Goal: Task Accomplishment & Management: Manage account settings

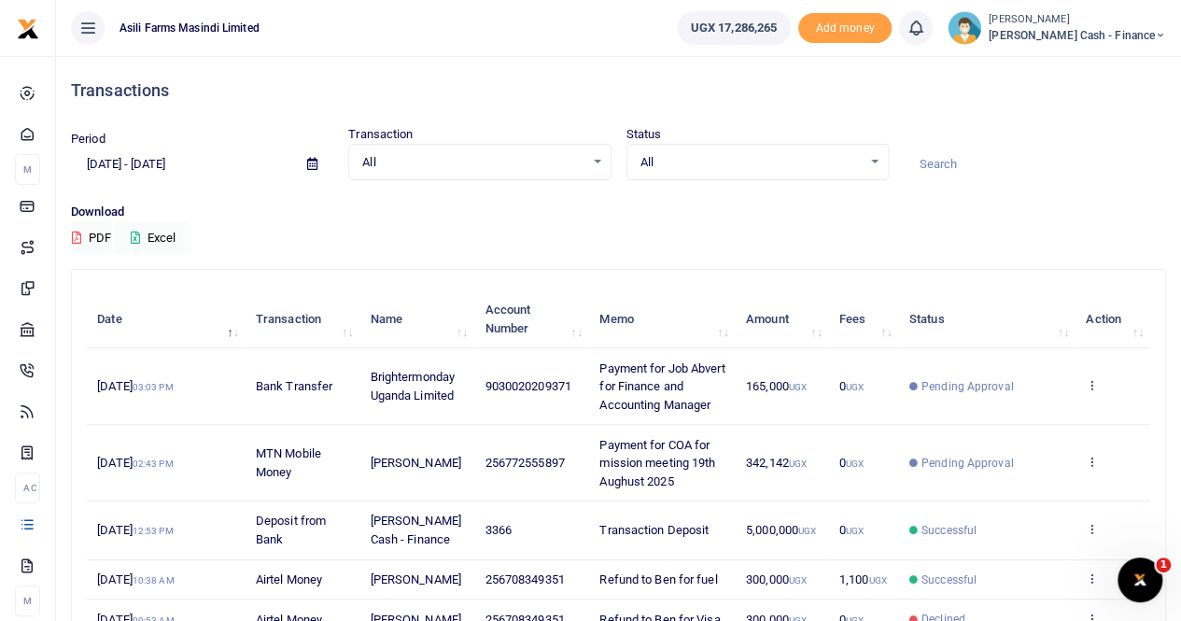
click at [309, 160] on icon at bounding box center [312, 164] width 10 height 12
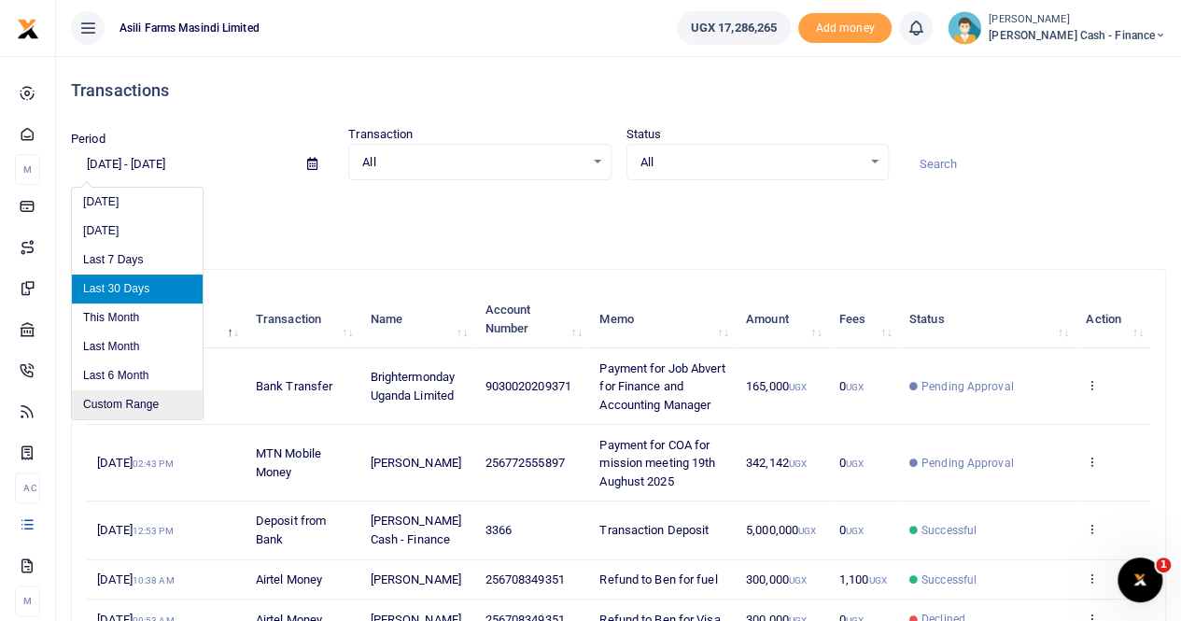
click at [125, 398] on li "Custom Range" at bounding box center [137, 404] width 131 height 29
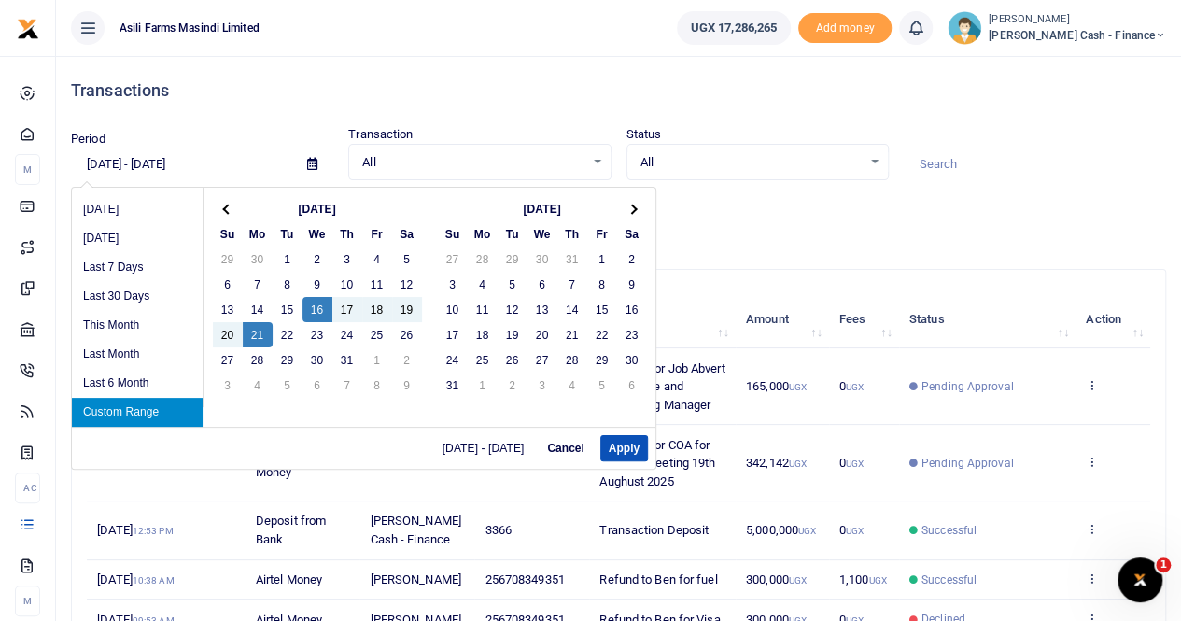
click at [110, 405] on li "Custom Range" at bounding box center [137, 412] width 131 height 29
click at [623, 445] on button "Apply" at bounding box center [624, 448] width 48 height 26
type input "07/16/2025 - 07/21/2025"
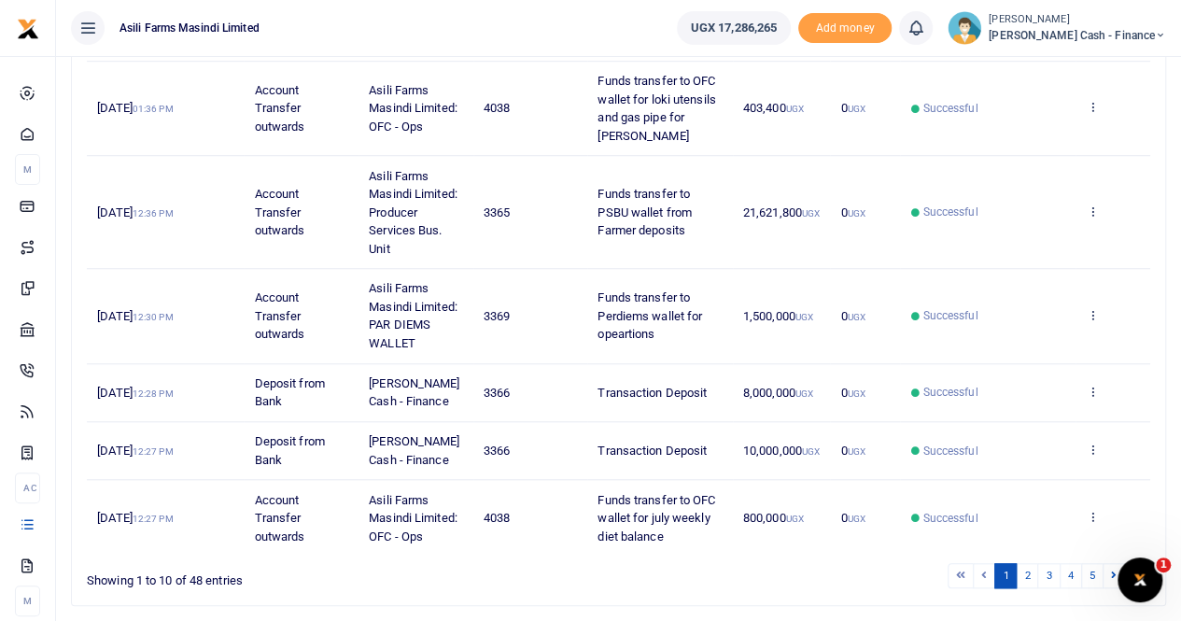
scroll to position [706, 0]
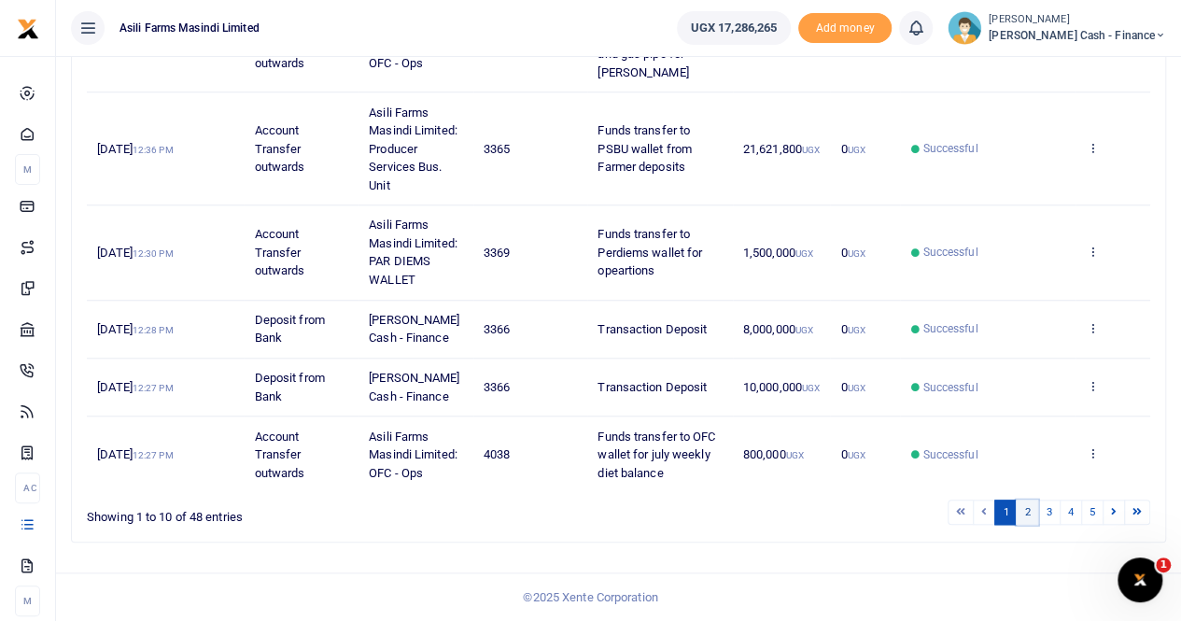
click at [1030, 511] on link "2" at bounding box center [1026, 511] width 22 height 25
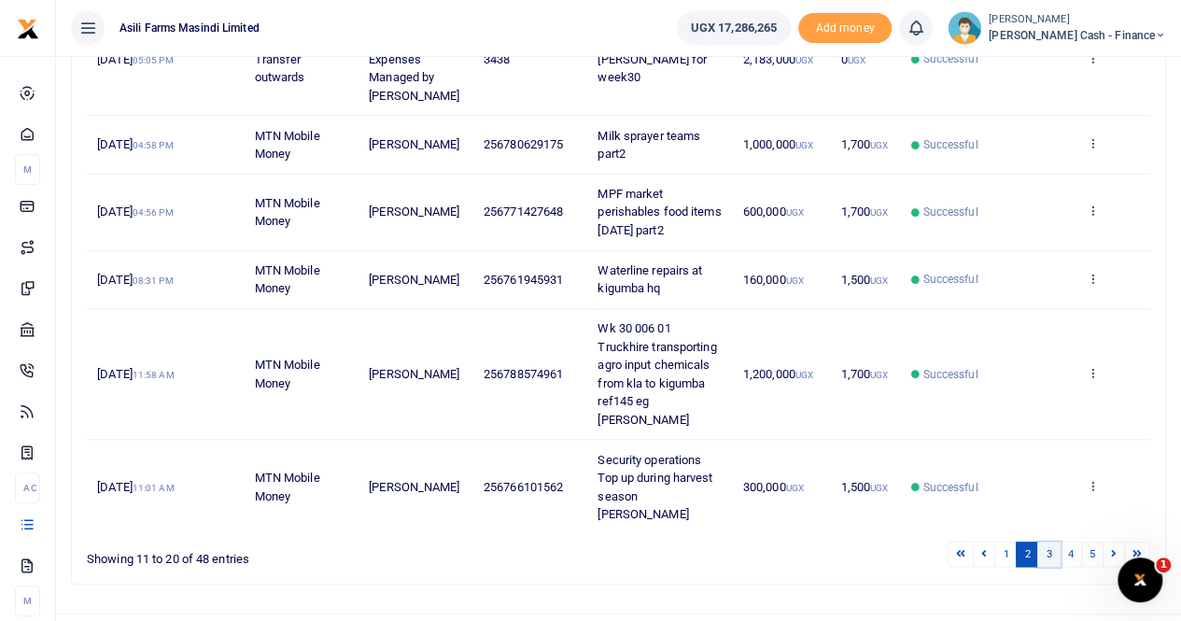
click at [1051, 541] on link "3" at bounding box center [1048, 553] width 22 height 25
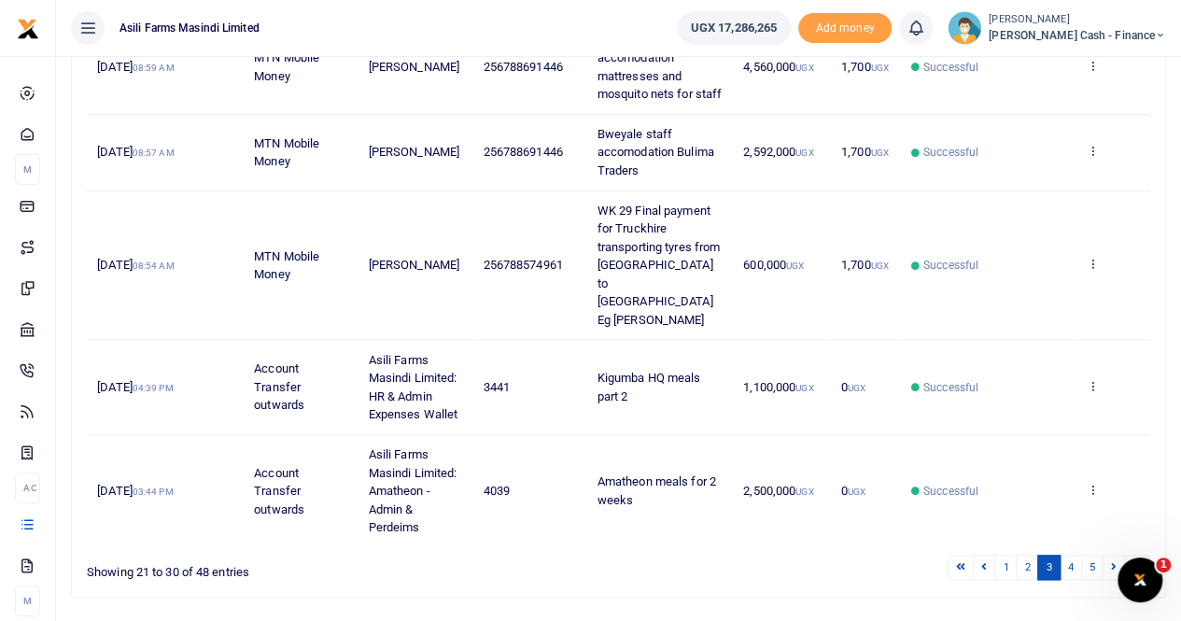
scroll to position [814, 0]
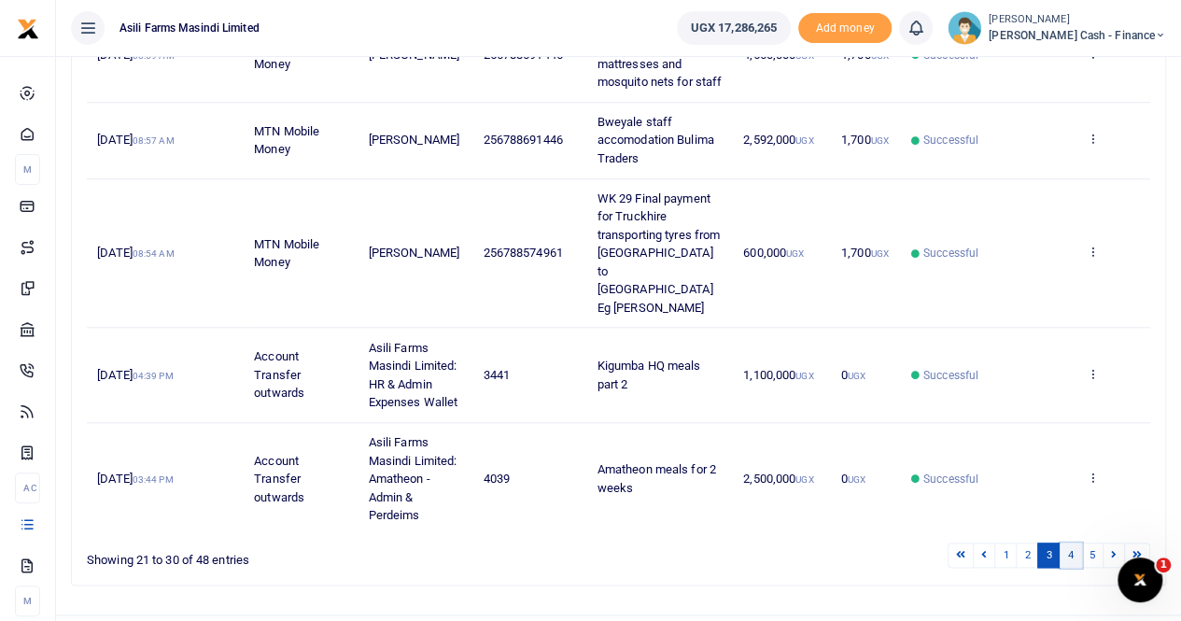
click at [1074, 542] on link "4" at bounding box center [1070, 554] width 22 height 25
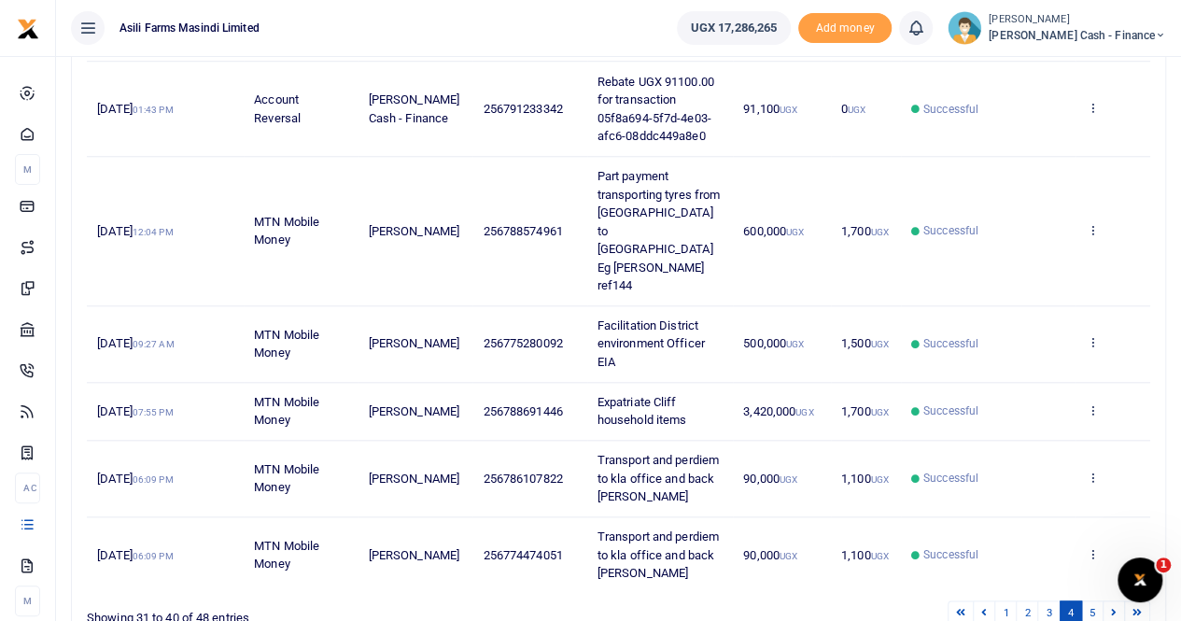
scroll to position [760, 0]
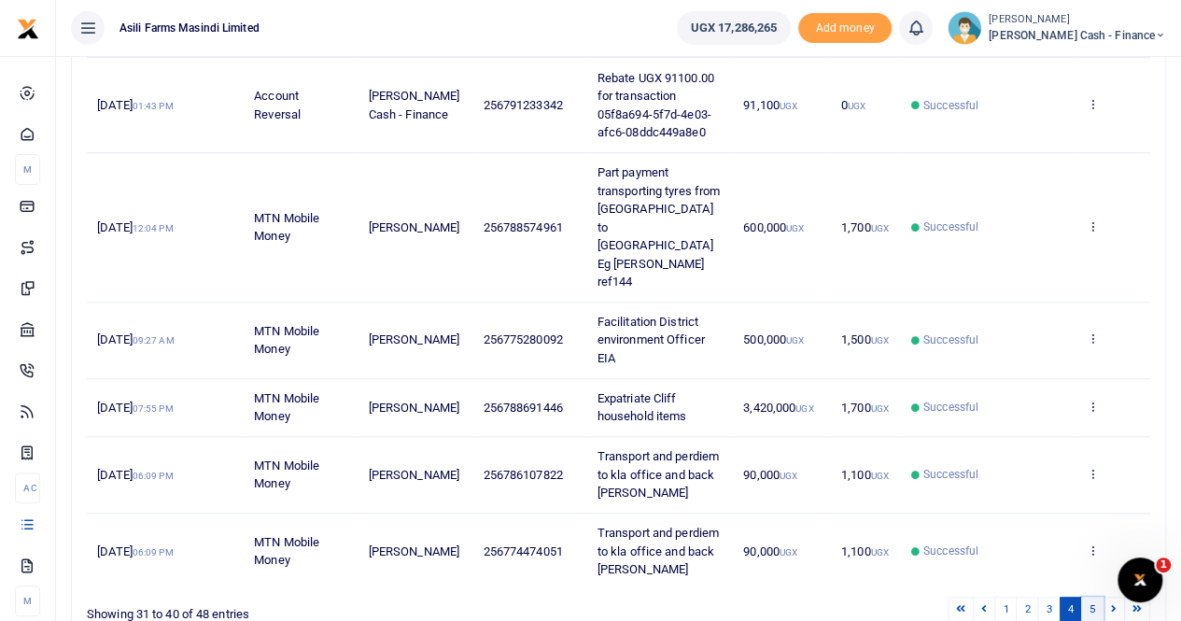
click at [1091, 596] on link "5" at bounding box center [1092, 608] width 22 height 25
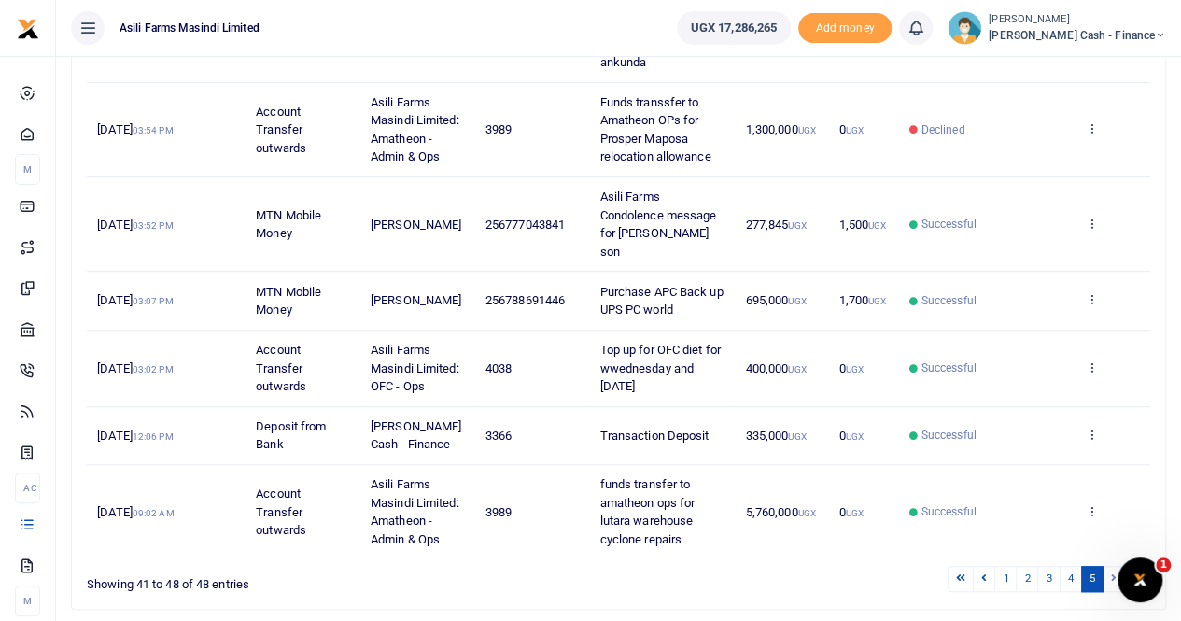
scroll to position [480, 0]
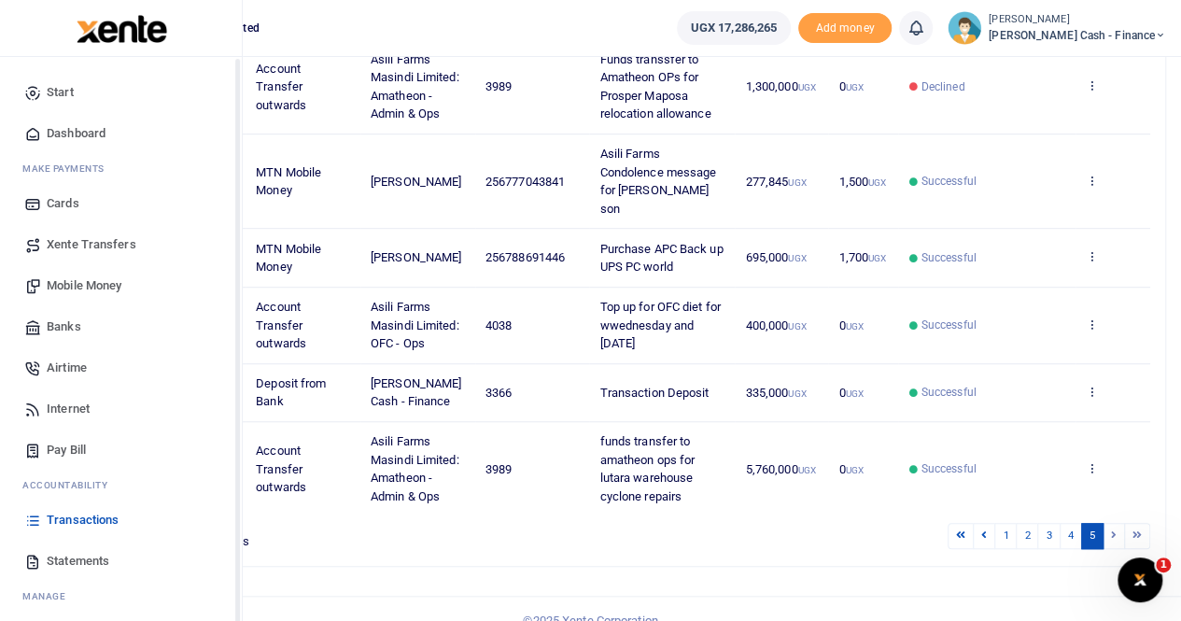
click at [78, 519] on span "Transactions" at bounding box center [83, 520] width 72 height 19
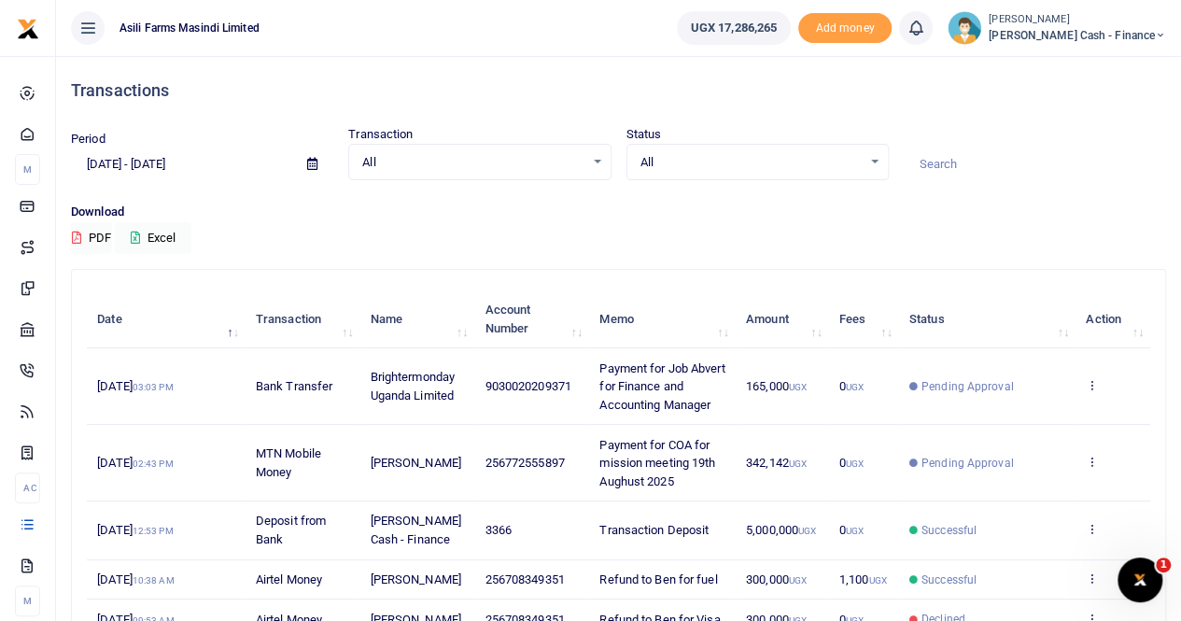
click at [315, 165] on icon at bounding box center [312, 164] width 10 height 12
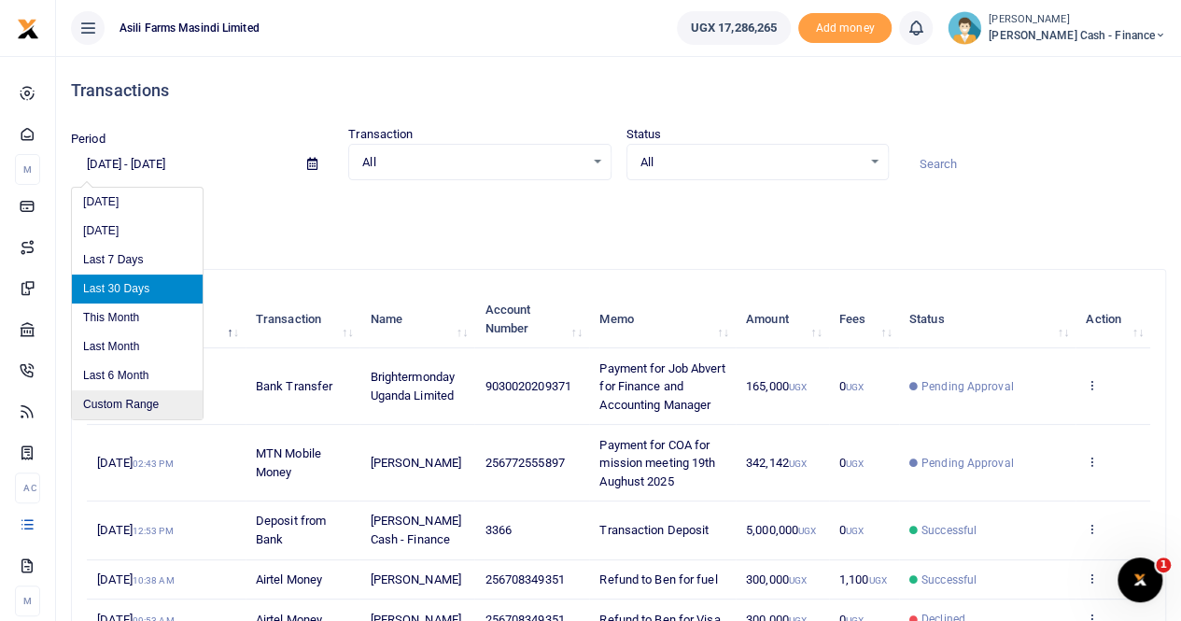
drag, startPoint x: 129, startPoint y: 400, endPoint x: 145, endPoint y: 399, distance: 15.9
click at [130, 400] on li "Custom Range" at bounding box center [137, 404] width 131 height 29
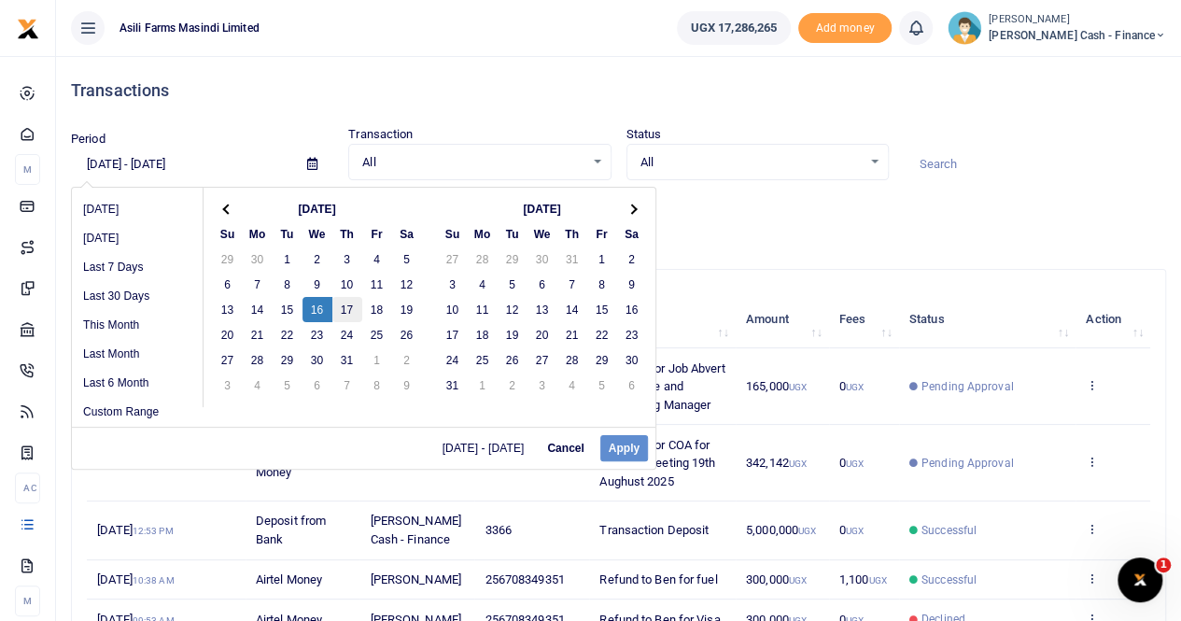
drag, startPoint x: 315, startPoint y: 306, endPoint x: 330, endPoint y: 311, distance: 16.5
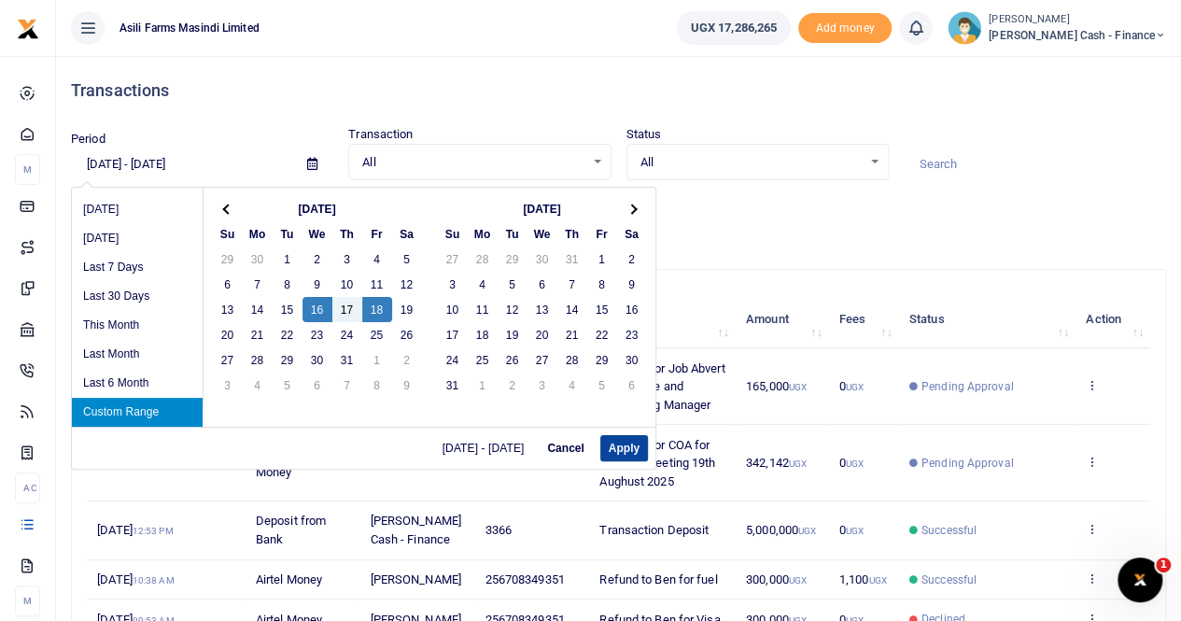
click at [618, 448] on button "Apply" at bounding box center [624, 448] width 48 height 26
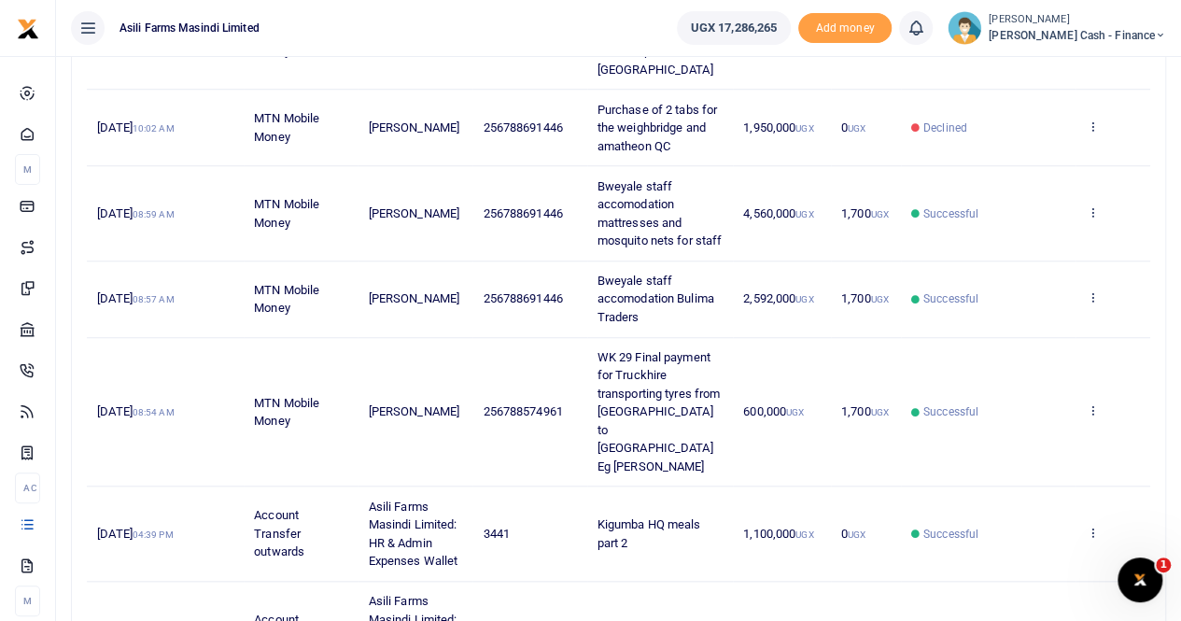
scroll to position [814, 0]
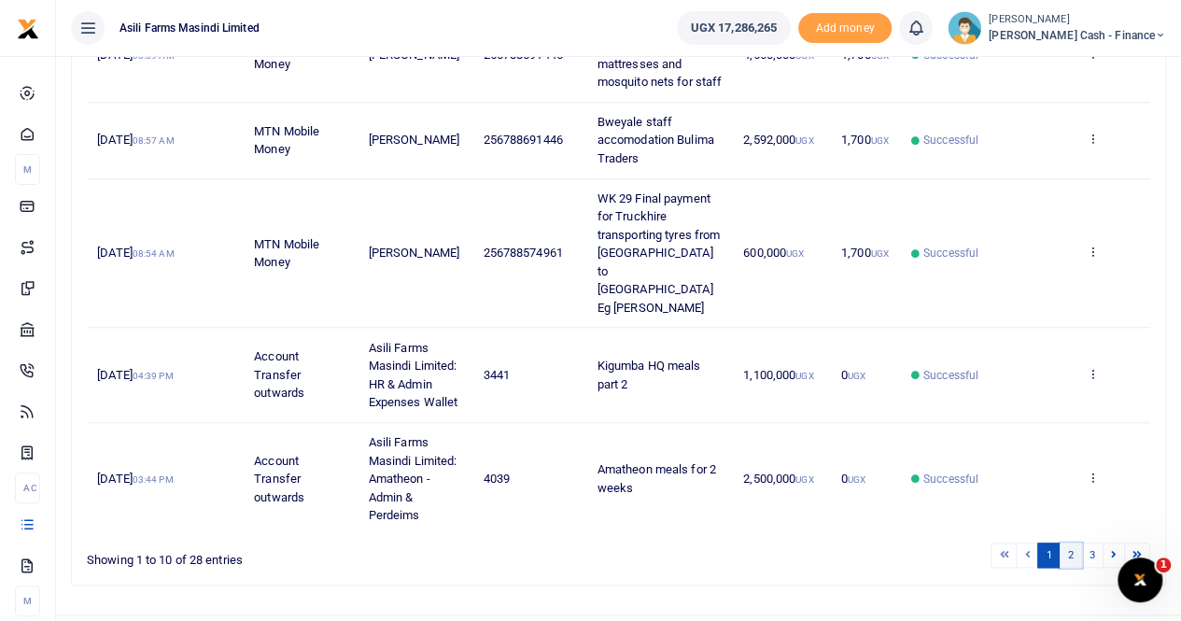
click at [1071, 542] on link "2" at bounding box center [1070, 554] width 22 height 25
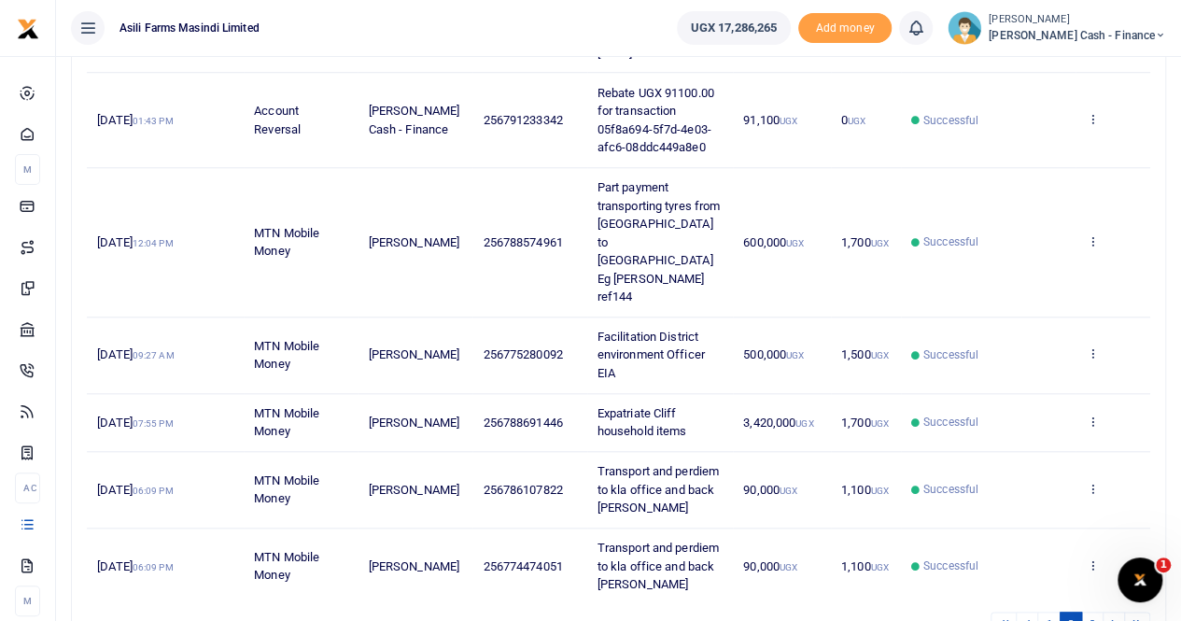
scroll to position [760, 0]
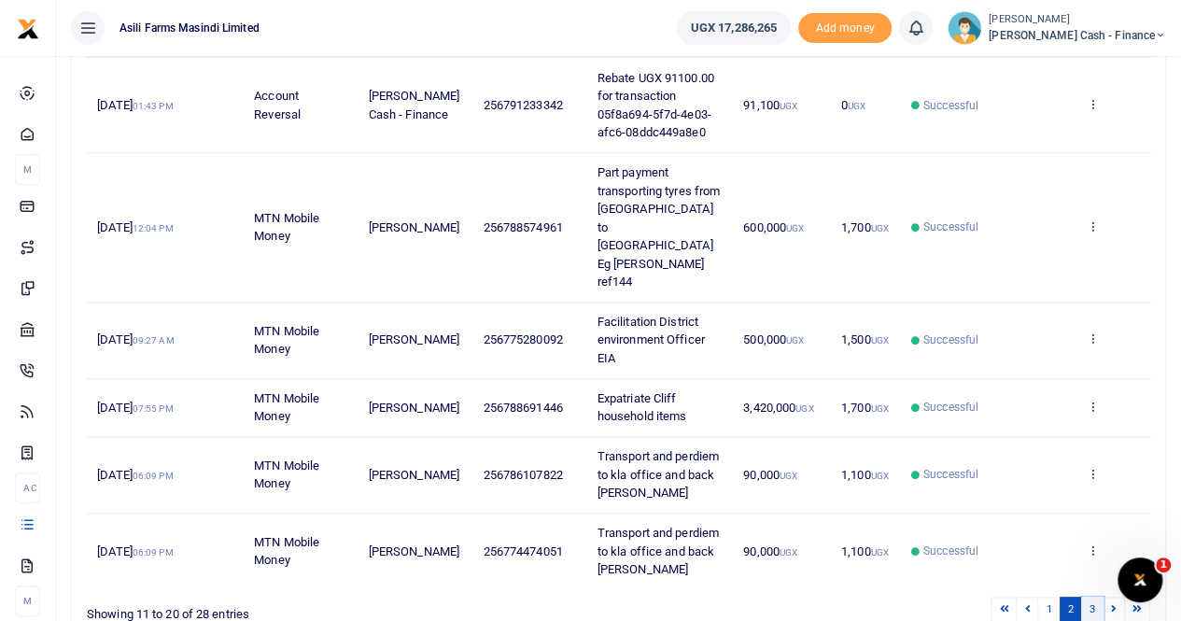
click at [1096, 596] on link "3" at bounding box center [1092, 608] width 22 height 25
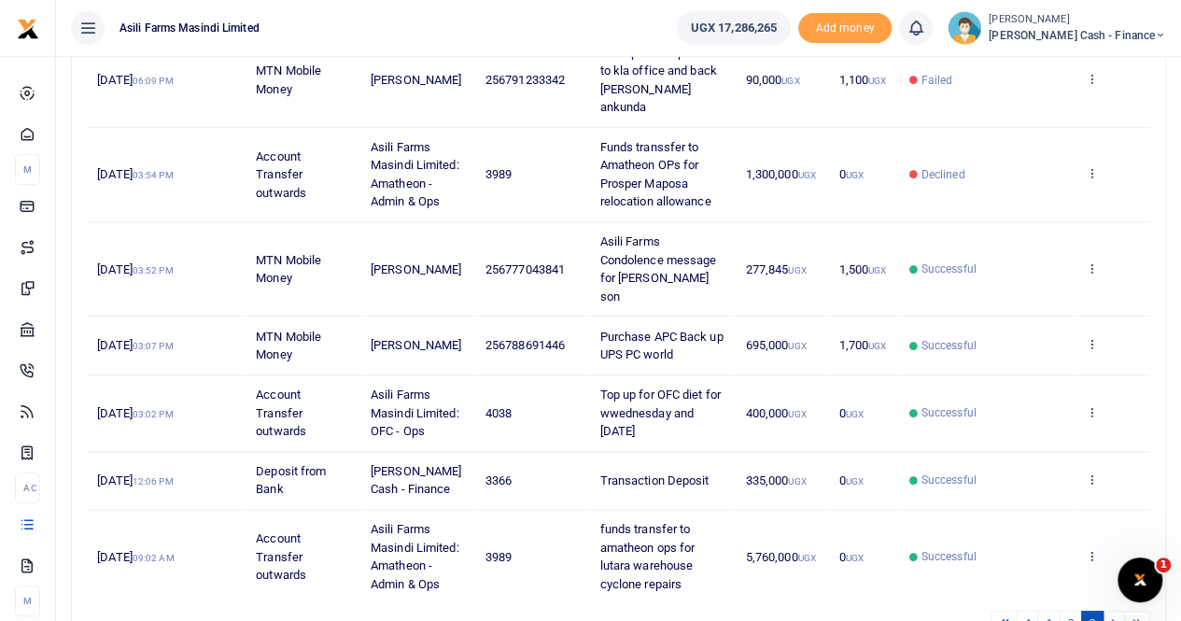
scroll to position [480, 0]
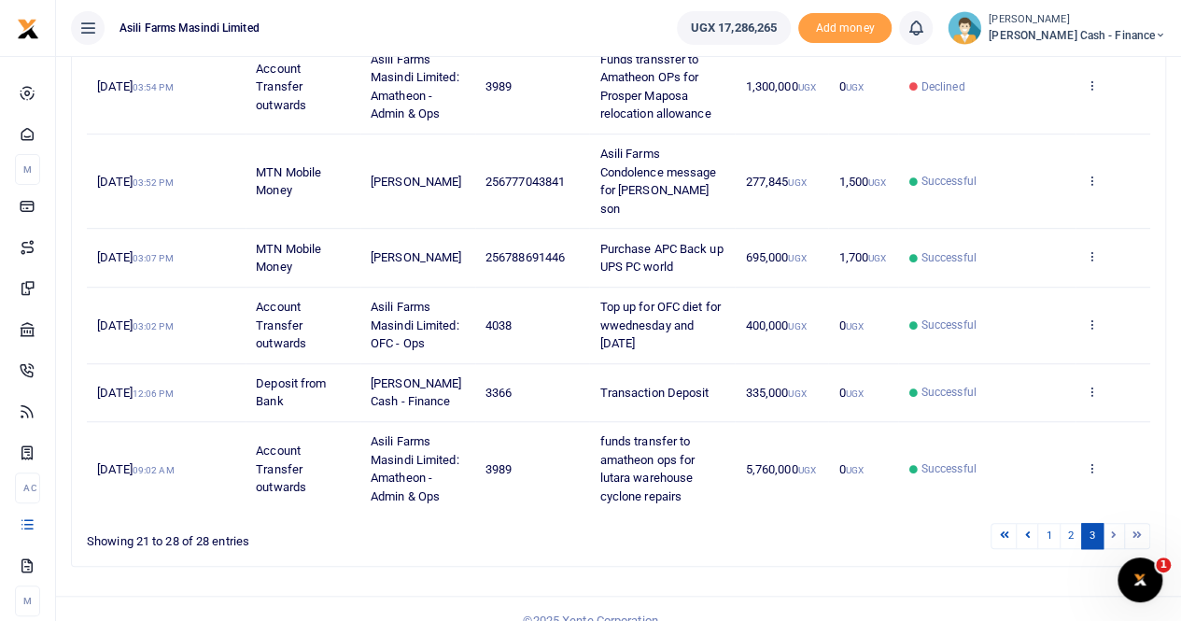
click at [1111, 523] on li at bounding box center [1113, 535] width 21 height 25
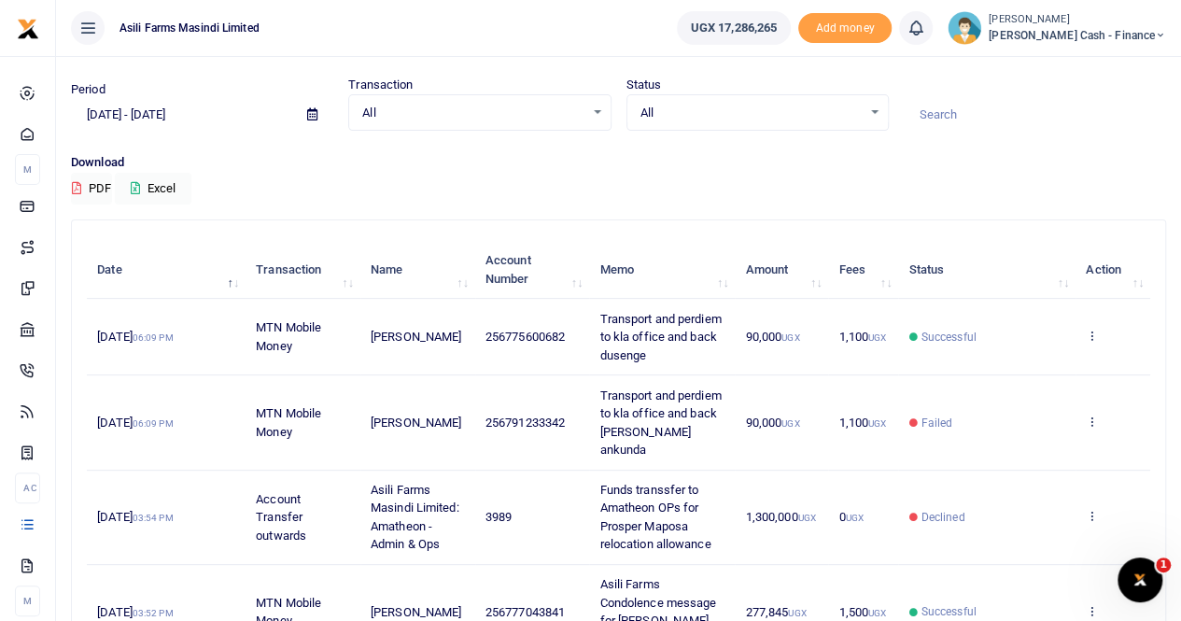
scroll to position [0, 0]
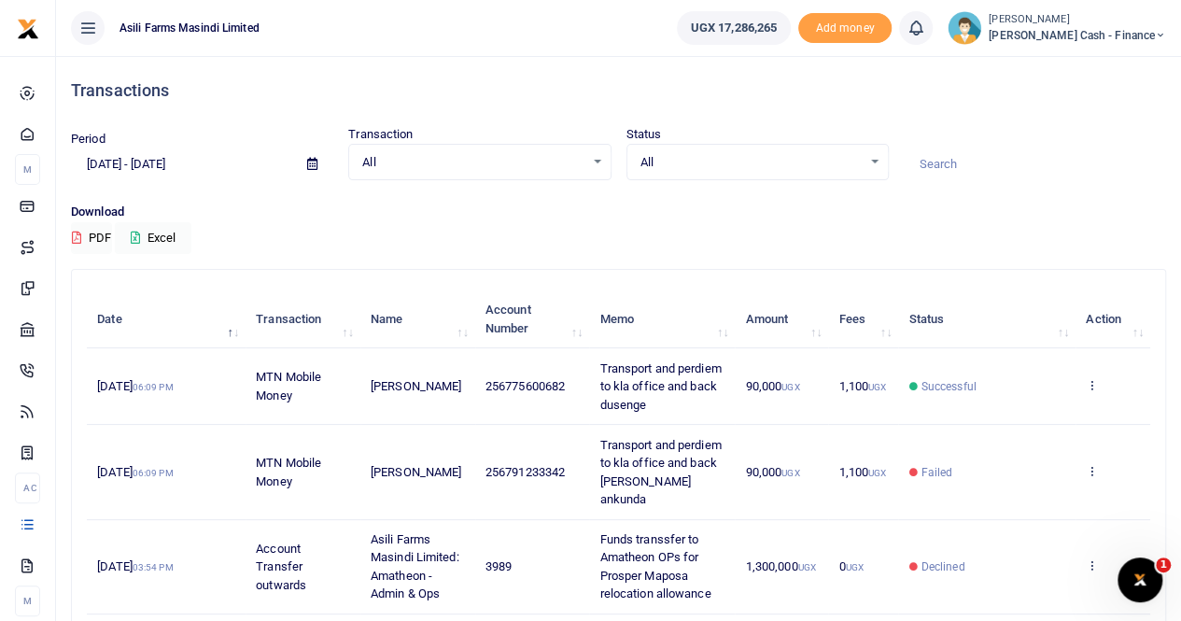
click at [312, 160] on icon at bounding box center [312, 164] width 10 height 12
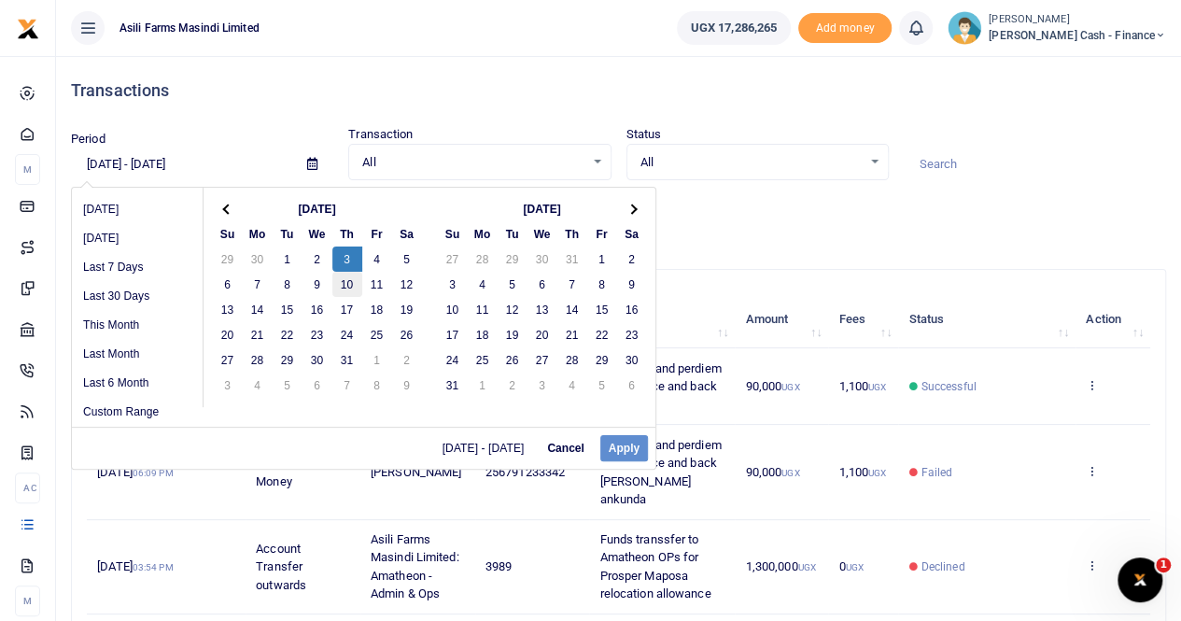
drag, startPoint x: 343, startPoint y: 253, endPoint x: 334, endPoint y: 272, distance: 20.9
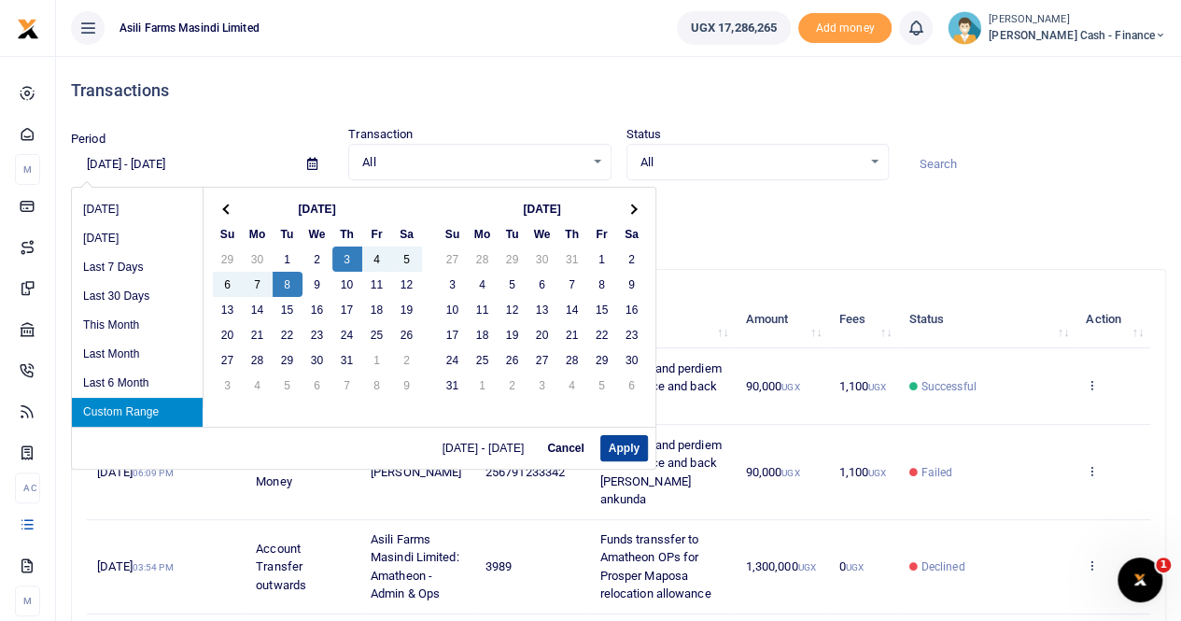
click at [621, 449] on button "Apply" at bounding box center [624, 448] width 48 height 26
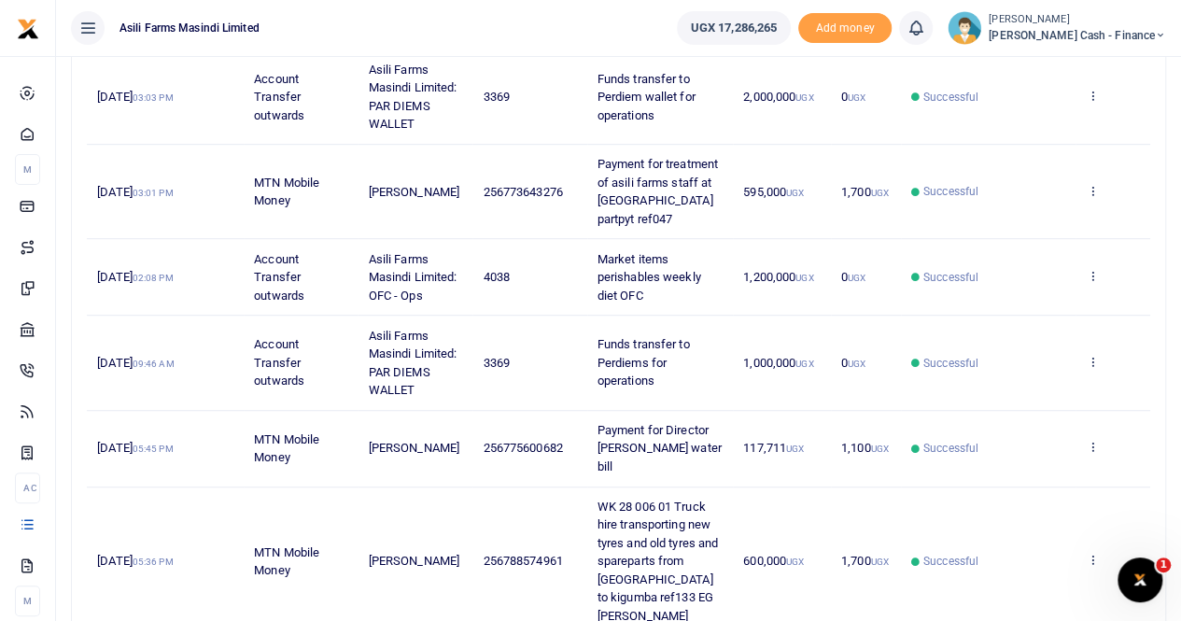
scroll to position [653, 0]
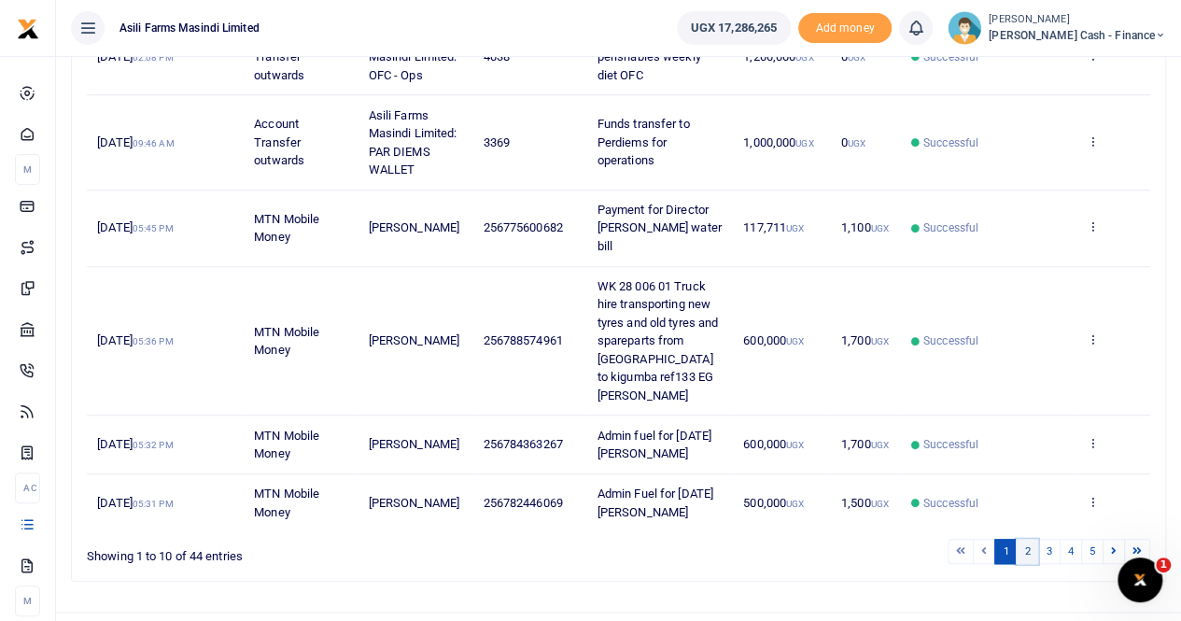
click at [1031, 539] on link "2" at bounding box center [1026, 551] width 22 height 25
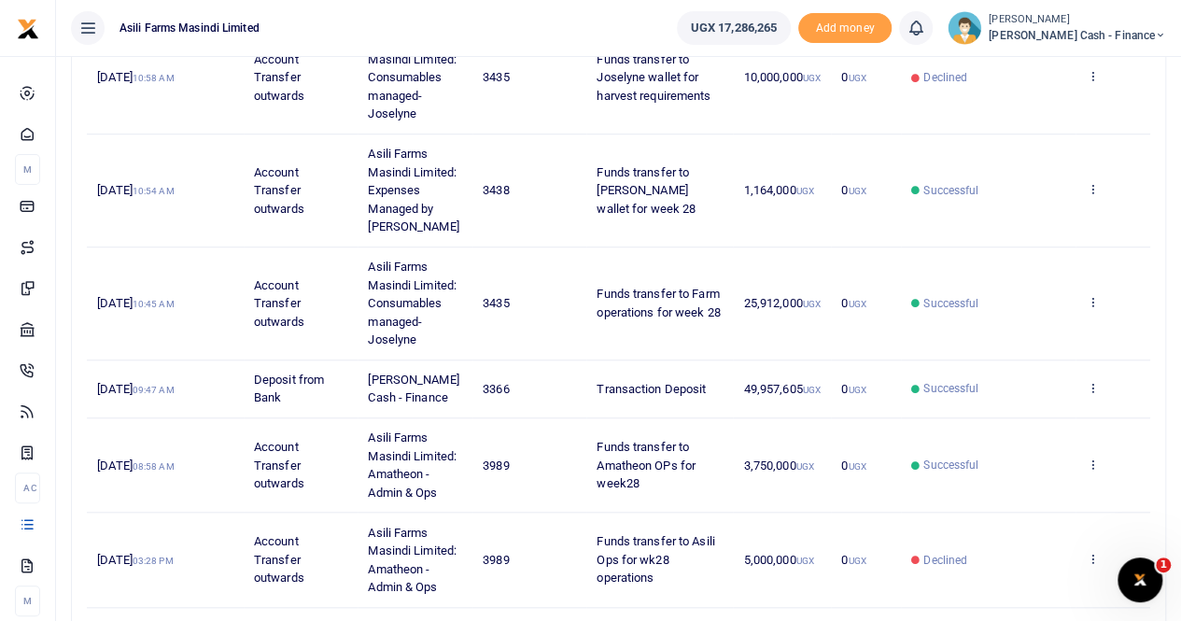
scroll to position [760, 0]
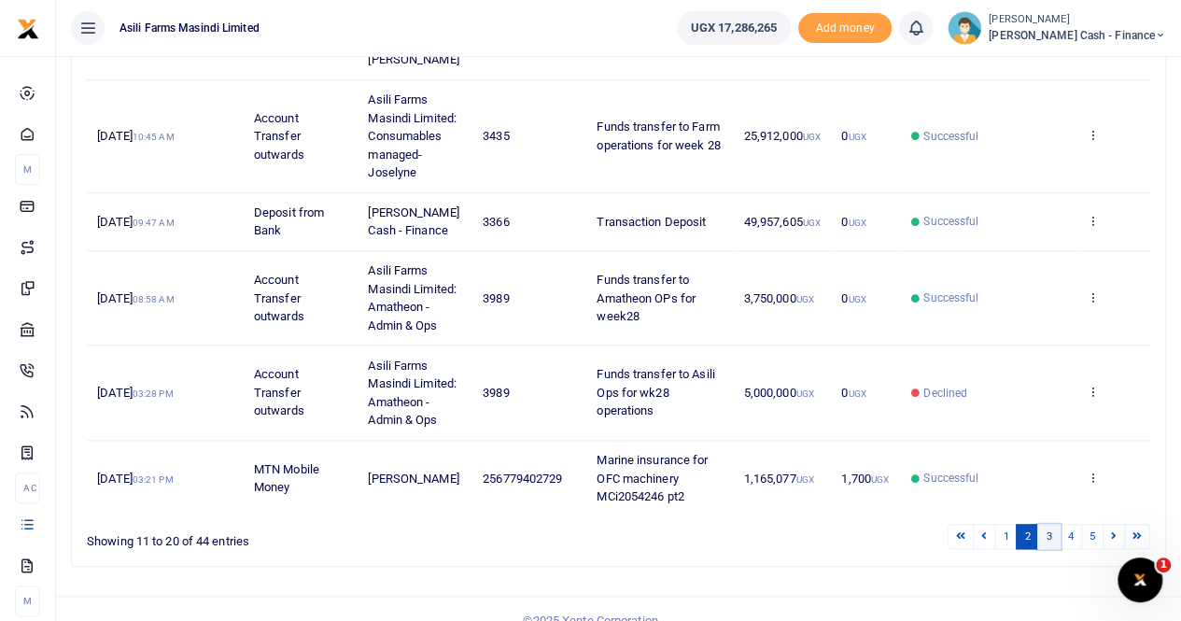
click at [1048, 524] on link "3" at bounding box center [1048, 536] width 22 height 25
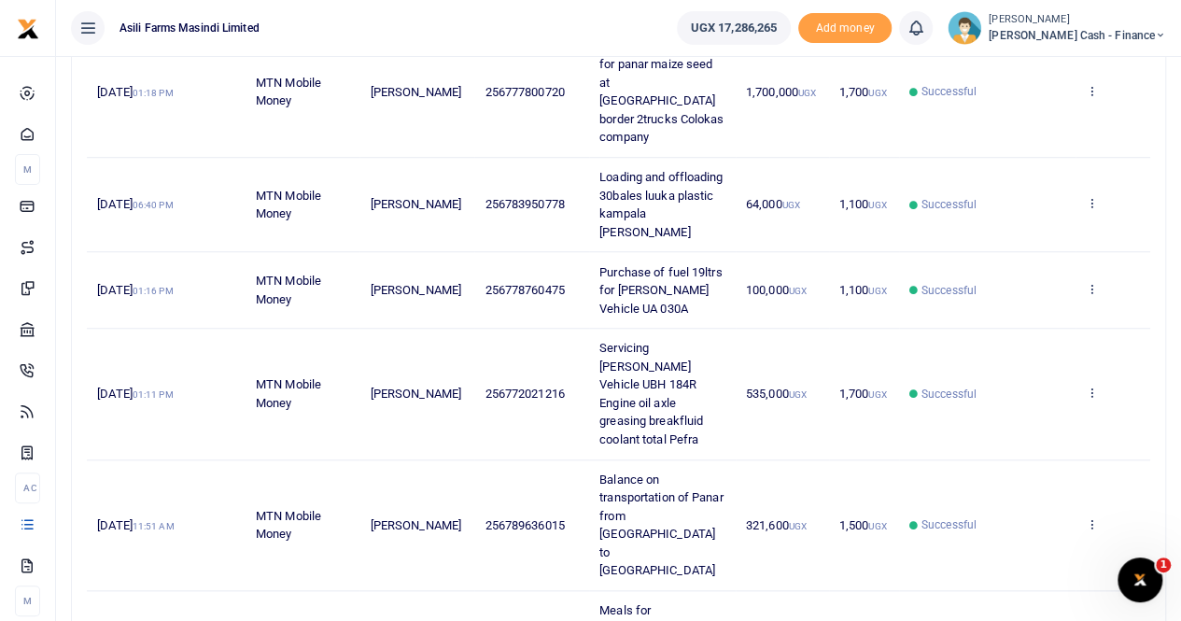
scroll to position [778, 0]
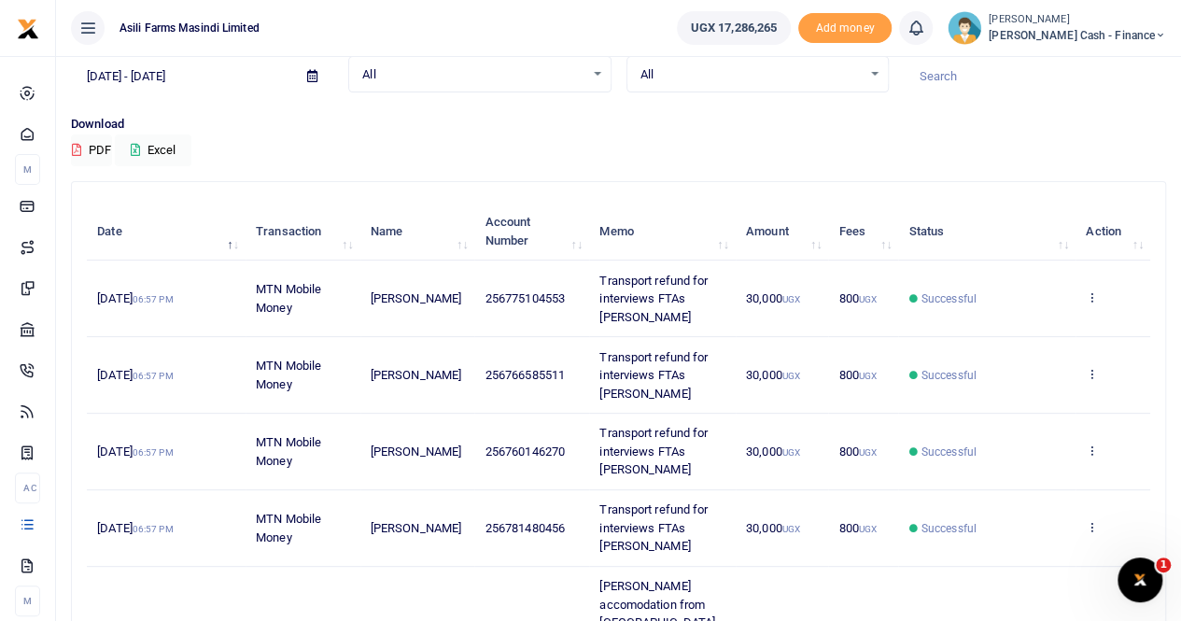
scroll to position [0, 0]
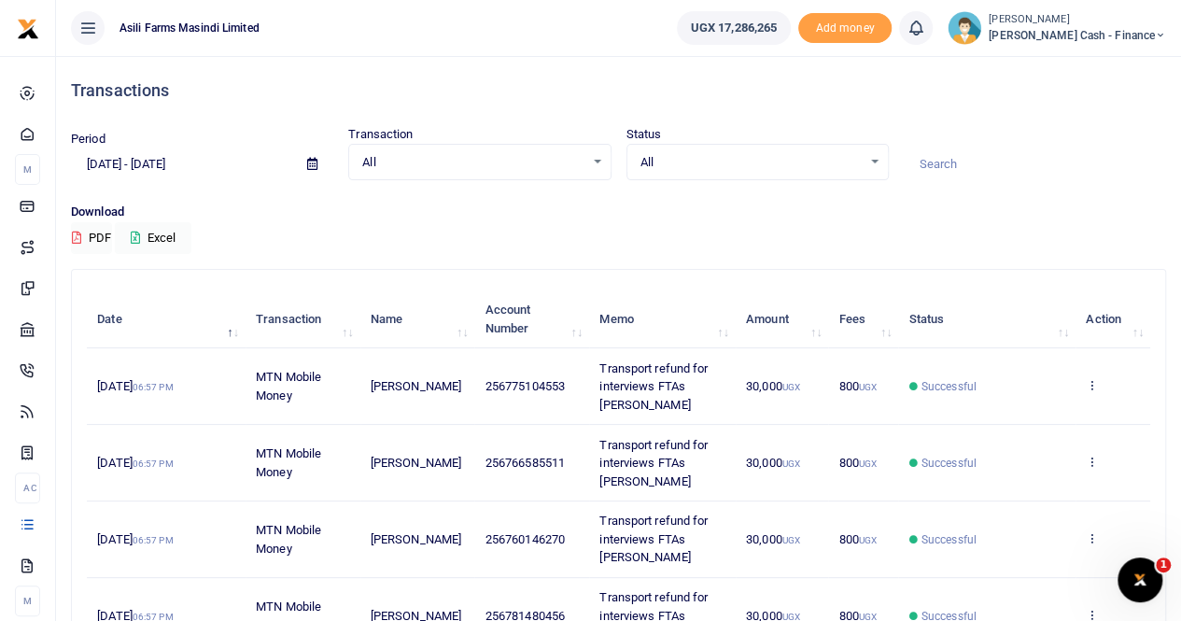
click at [307, 162] on icon at bounding box center [312, 164] width 10 height 12
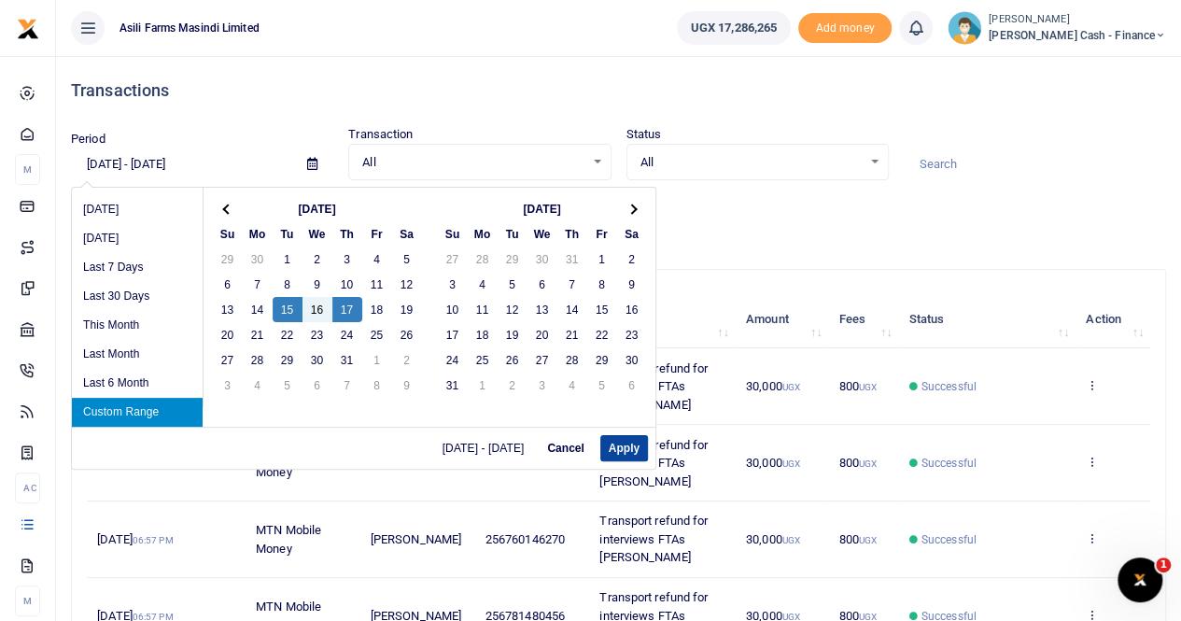
click at [616, 447] on button "Apply" at bounding box center [624, 448] width 48 height 26
type input "07/15/2025 - 07/17/2025"
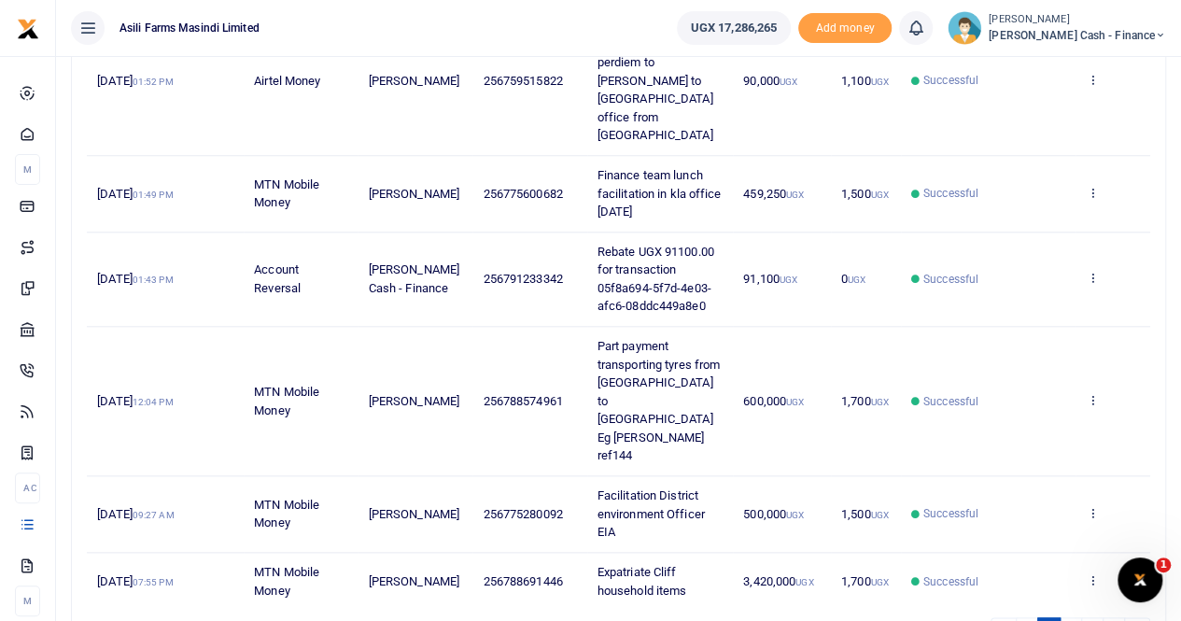
scroll to position [796, 0]
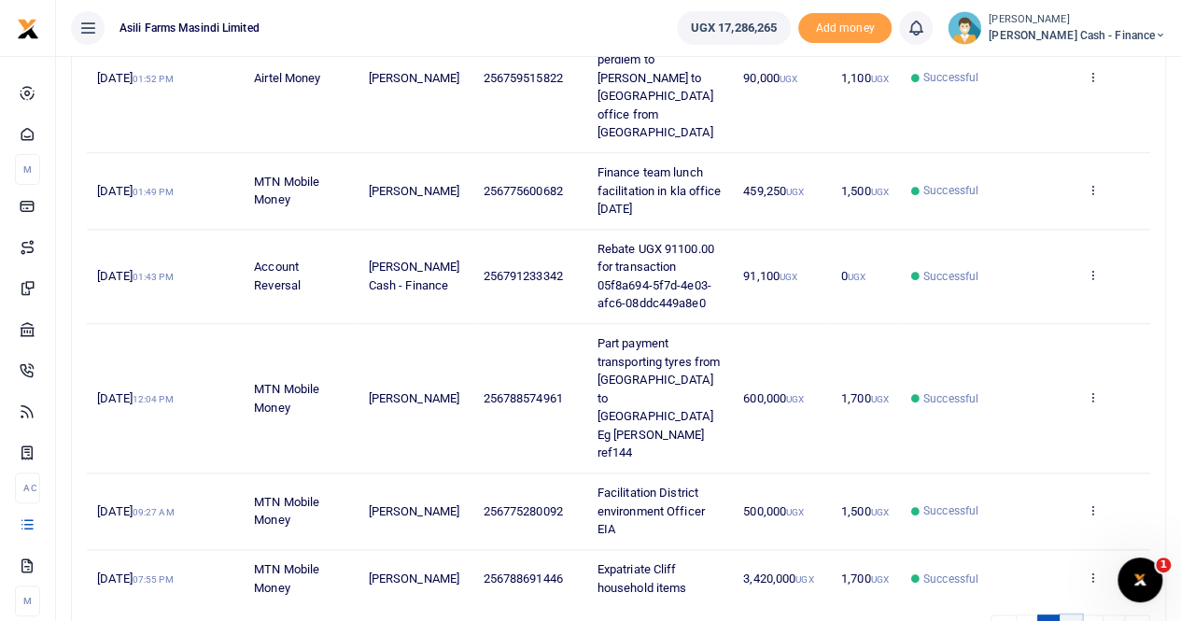
click at [1071, 614] on link "2" at bounding box center [1070, 626] width 22 height 25
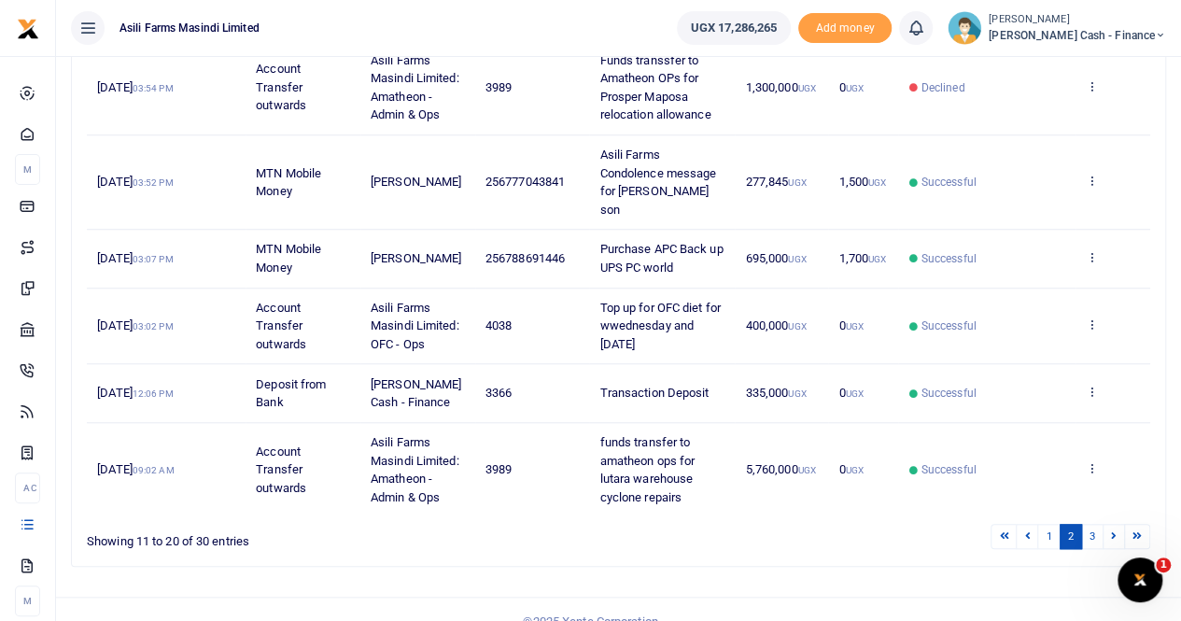
scroll to position [633, 0]
click at [1094, 523] on link "3" at bounding box center [1092, 535] width 22 height 25
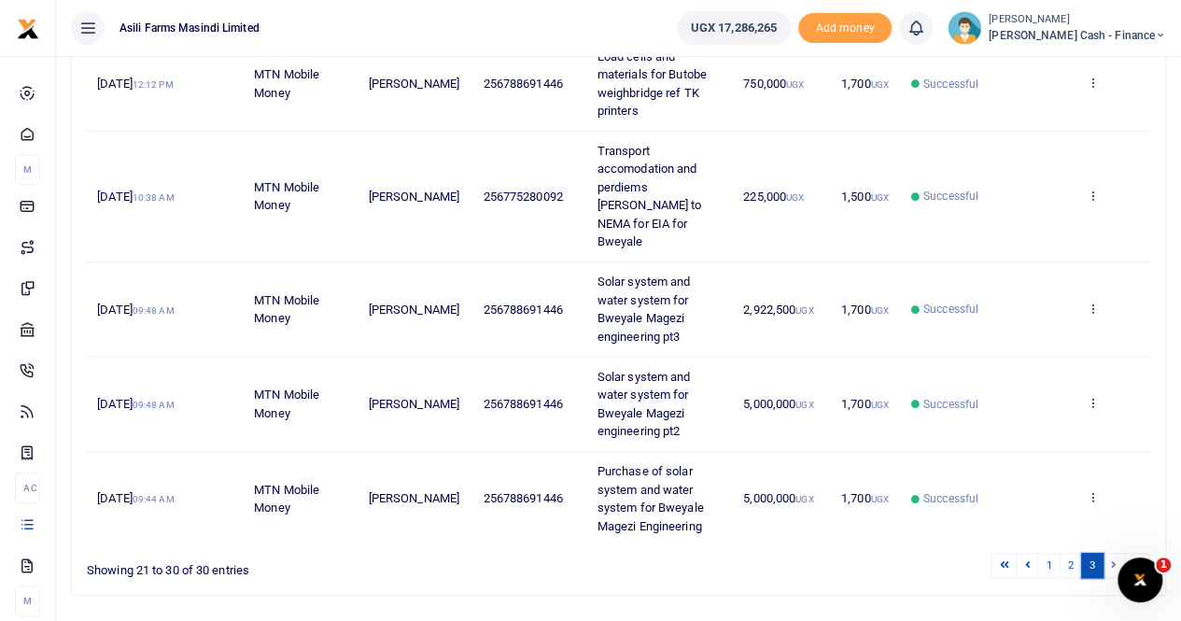
scroll to position [706, 0]
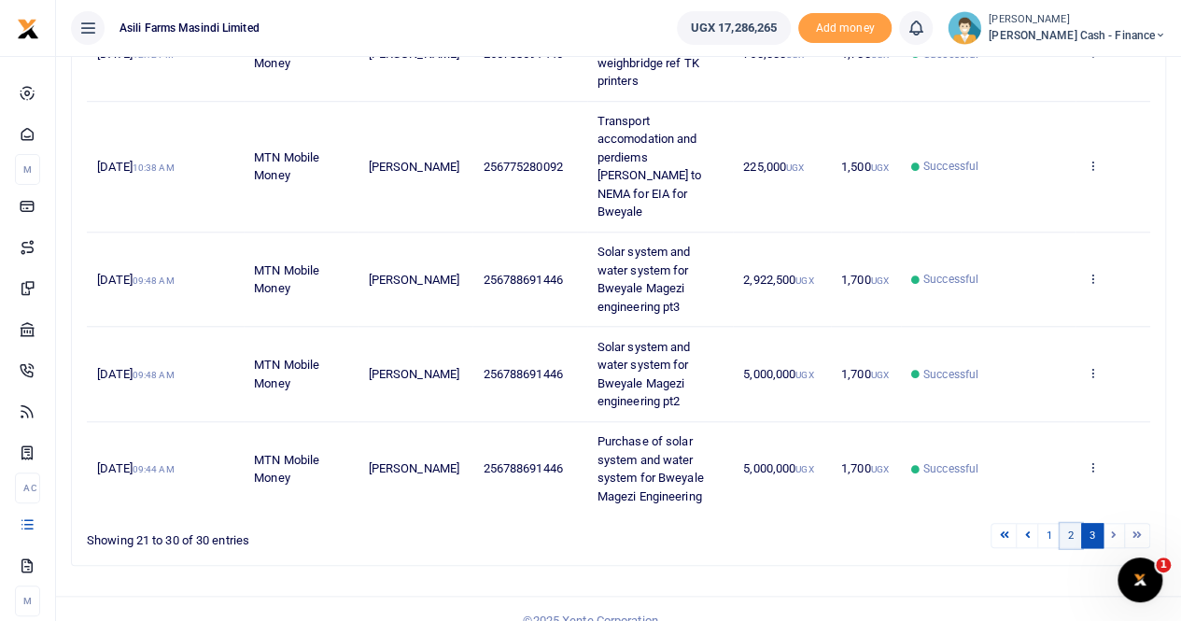
click at [1070, 523] on link "2" at bounding box center [1070, 535] width 22 height 25
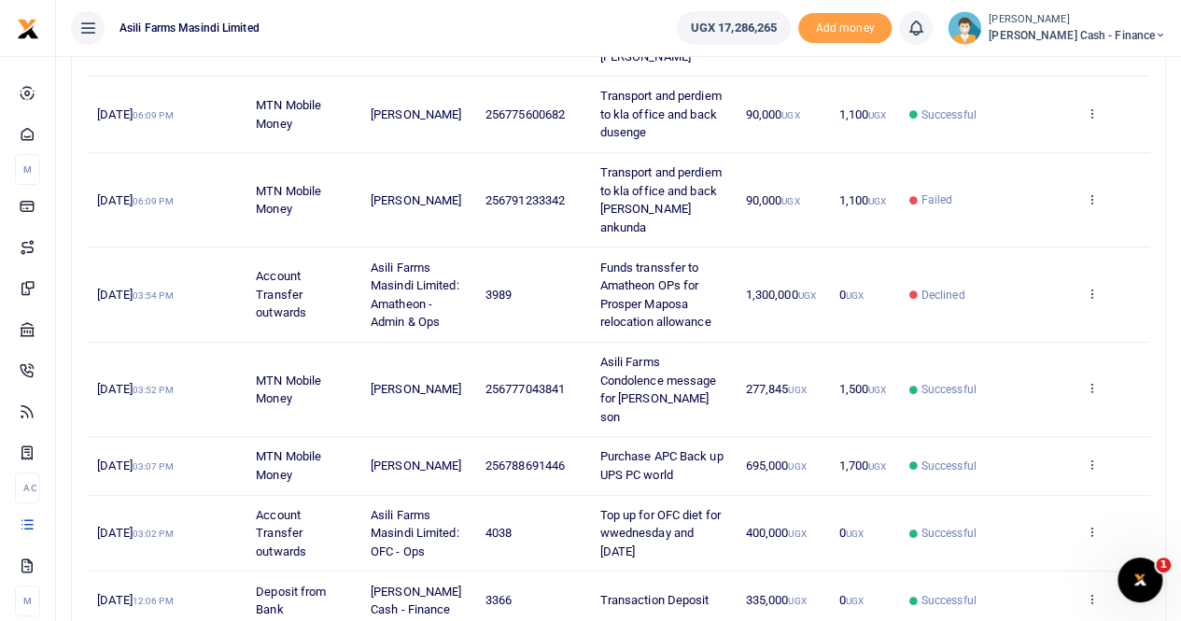
scroll to position [633, 0]
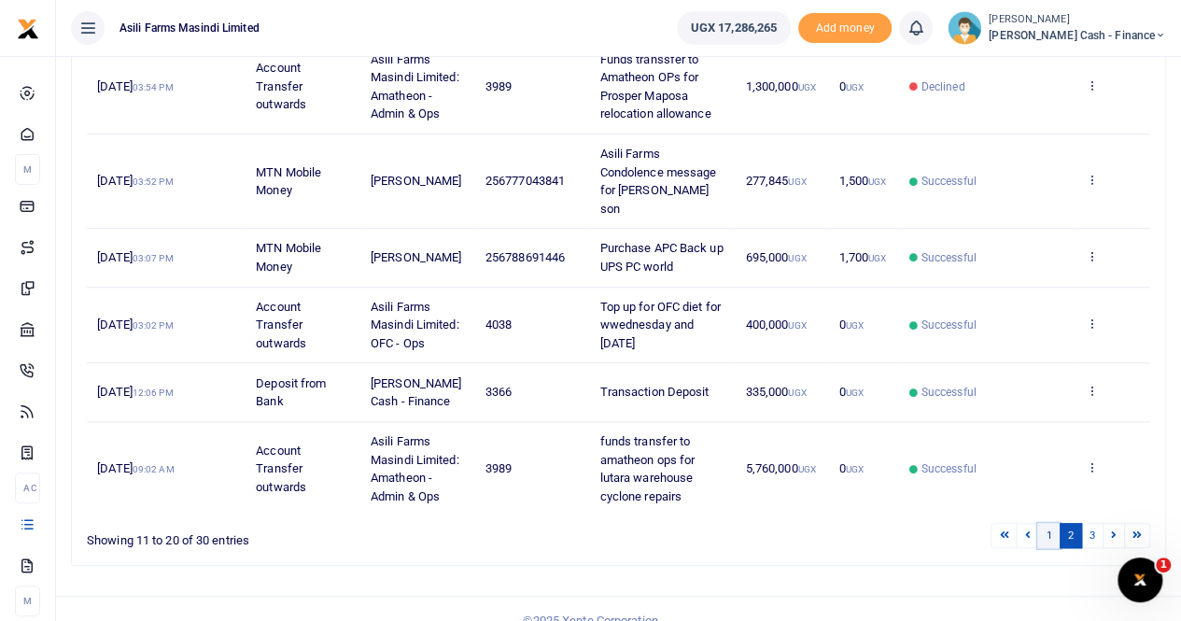
click at [1047, 523] on link "1" at bounding box center [1048, 535] width 22 height 25
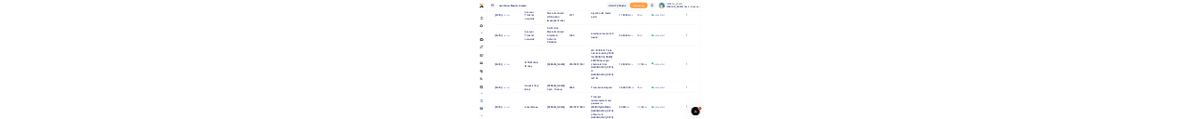
scroll to position [467, 0]
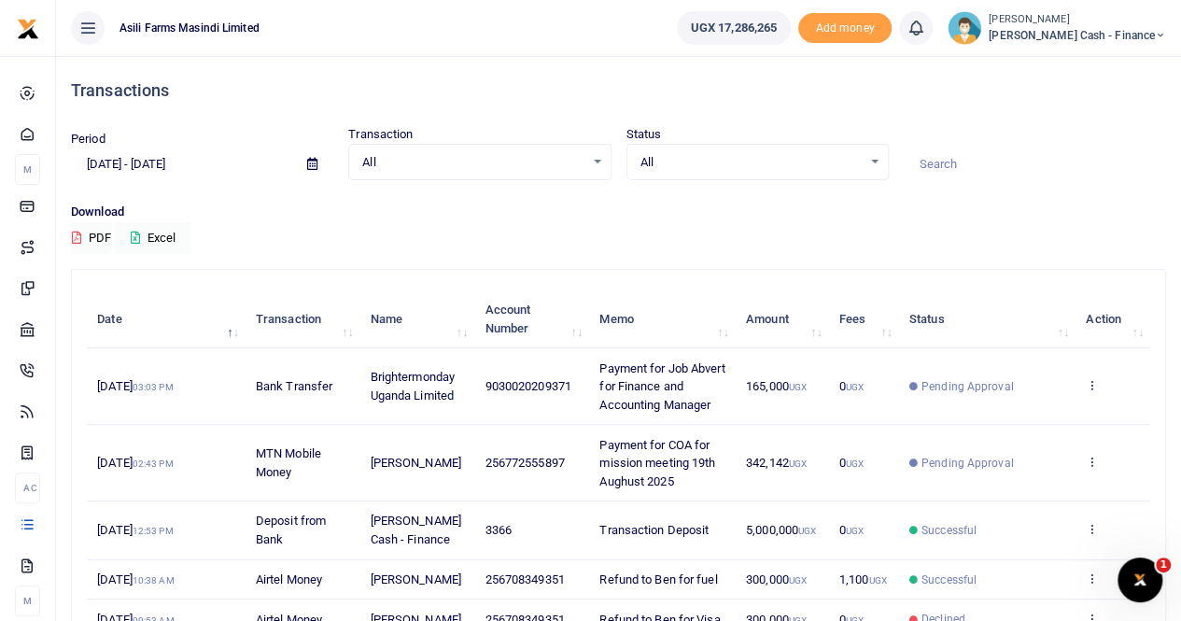
click at [1090, 21] on small "[PERSON_NAME]" at bounding box center [1076, 20] width 177 height 16
click at [1089, 61] on link "Switch accounts" at bounding box center [1032, 68] width 147 height 26
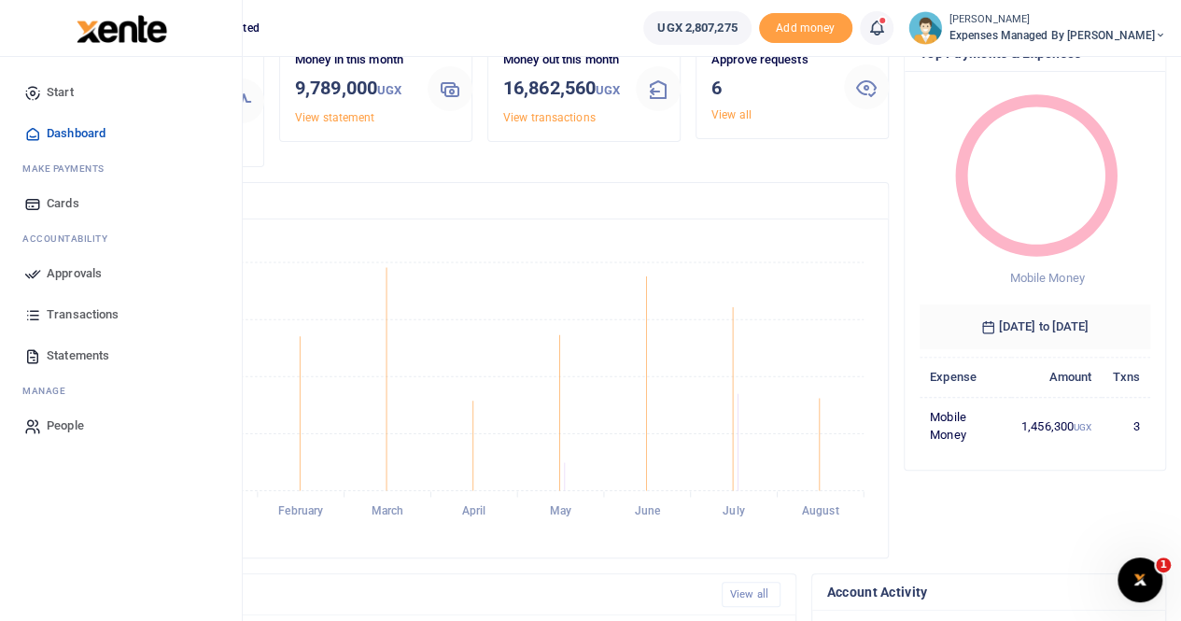
scroll to position [93, 0]
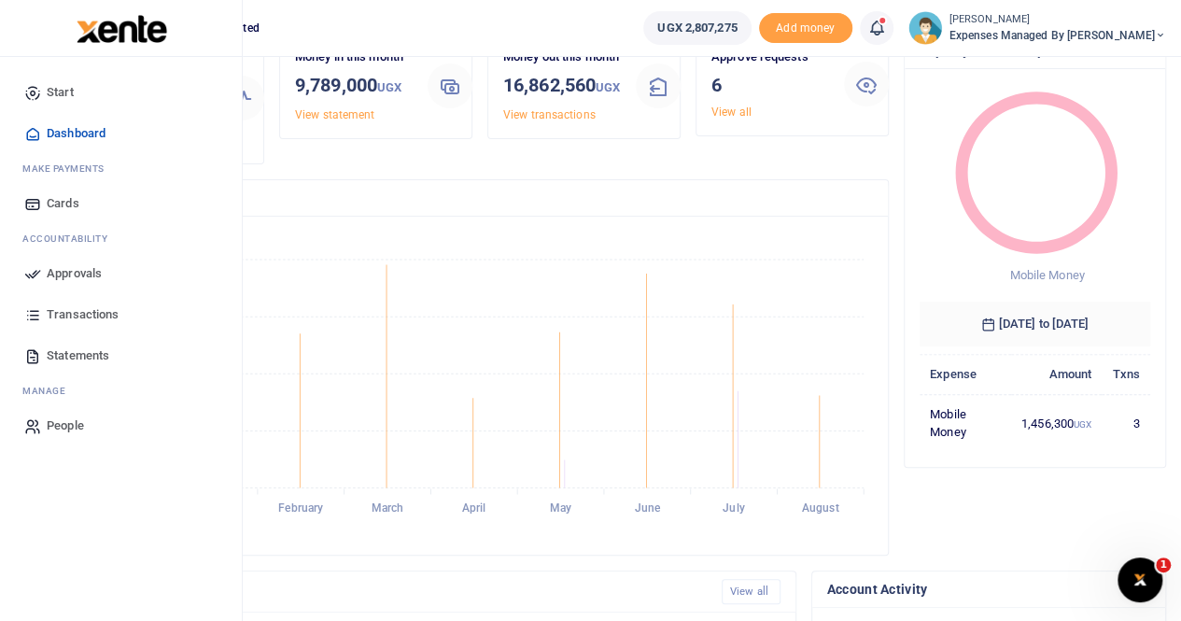
click at [71, 275] on span "Approvals" at bounding box center [74, 273] width 55 height 19
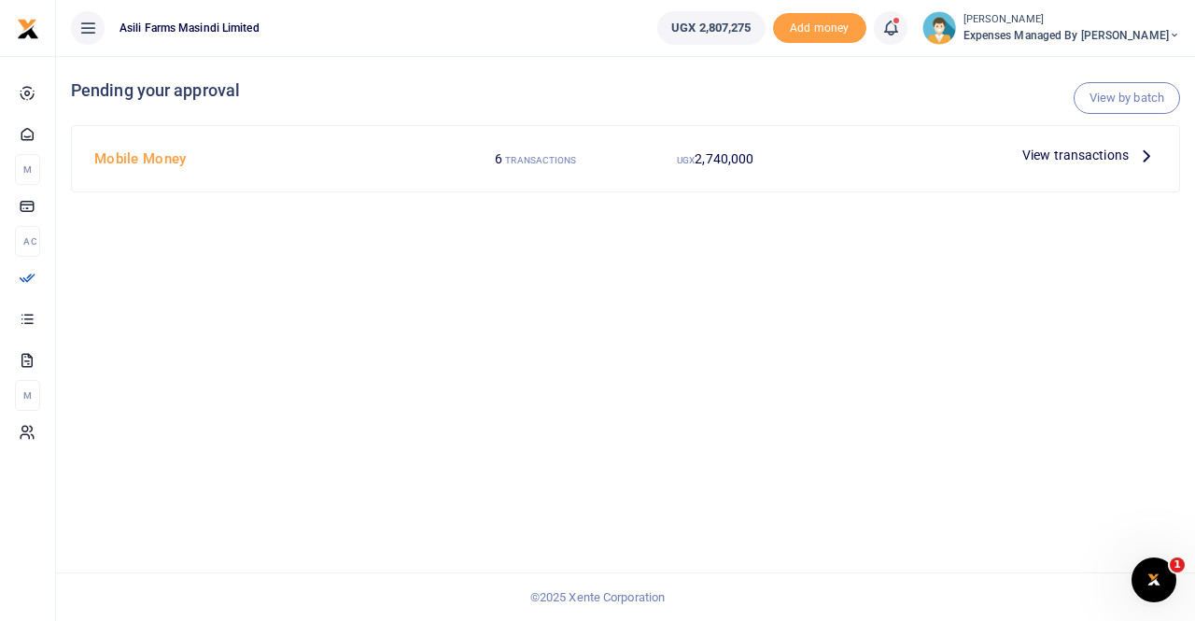
click at [1125, 152] on span "View transactions" at bounding box center [1075, 155] width 106 height 21
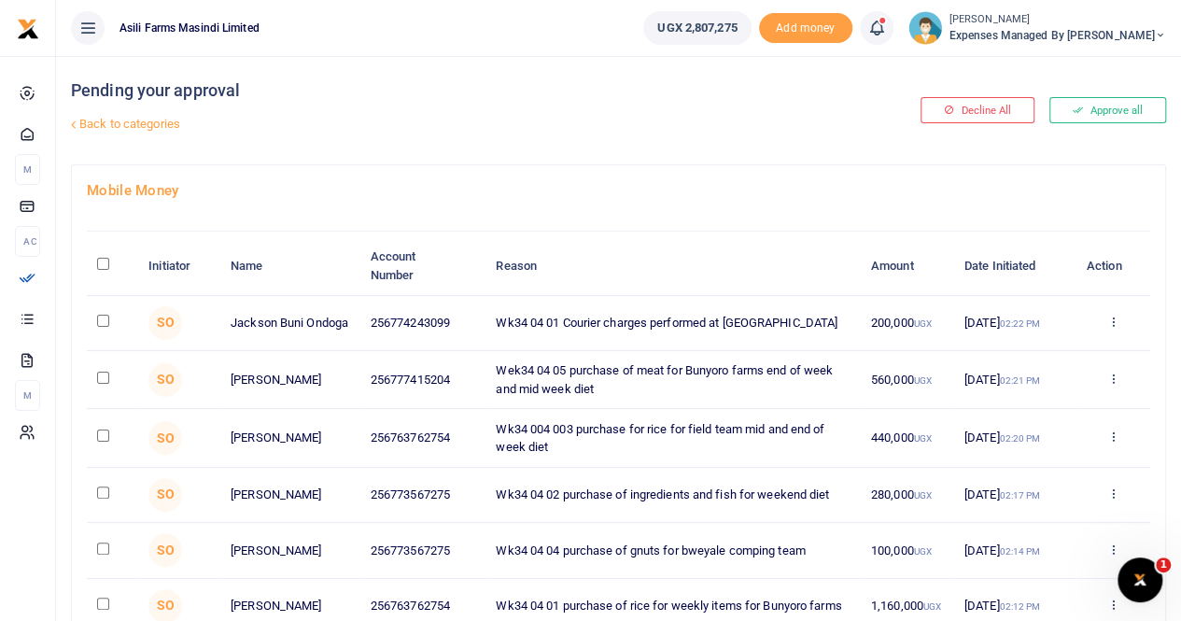
click at [1113, 322] on icon at bounding box center [1112, 321] width 12 height 13
click at [1030, 439] on link "Details" at bounding box center [1043, 437] width 147 height 26
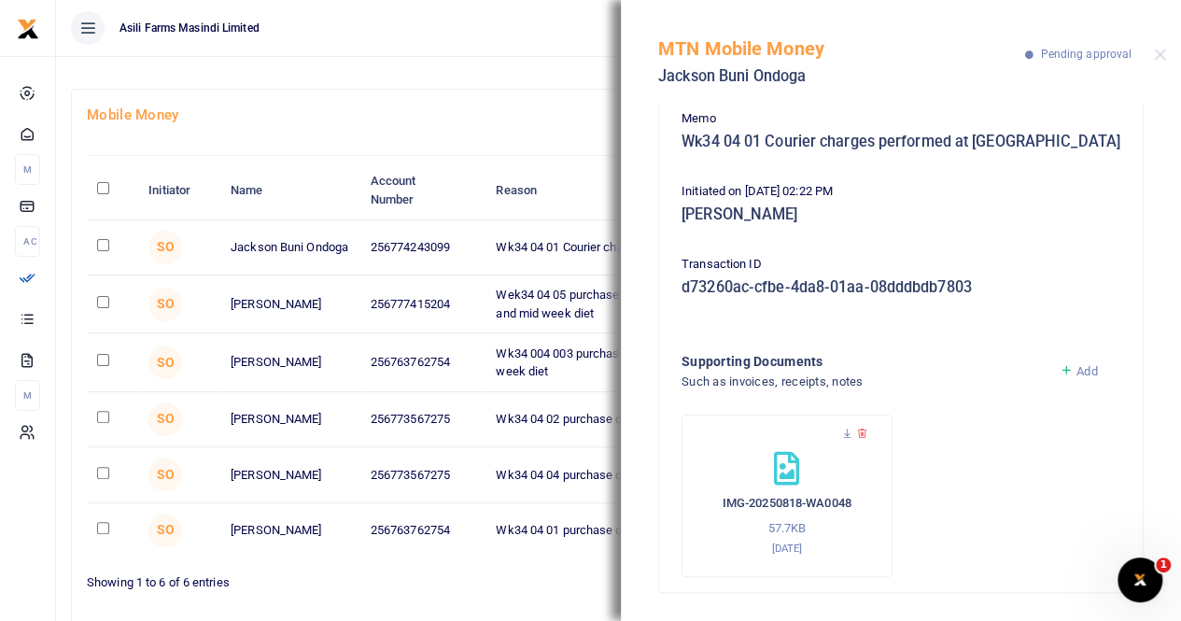
scroll to position [93, 0]
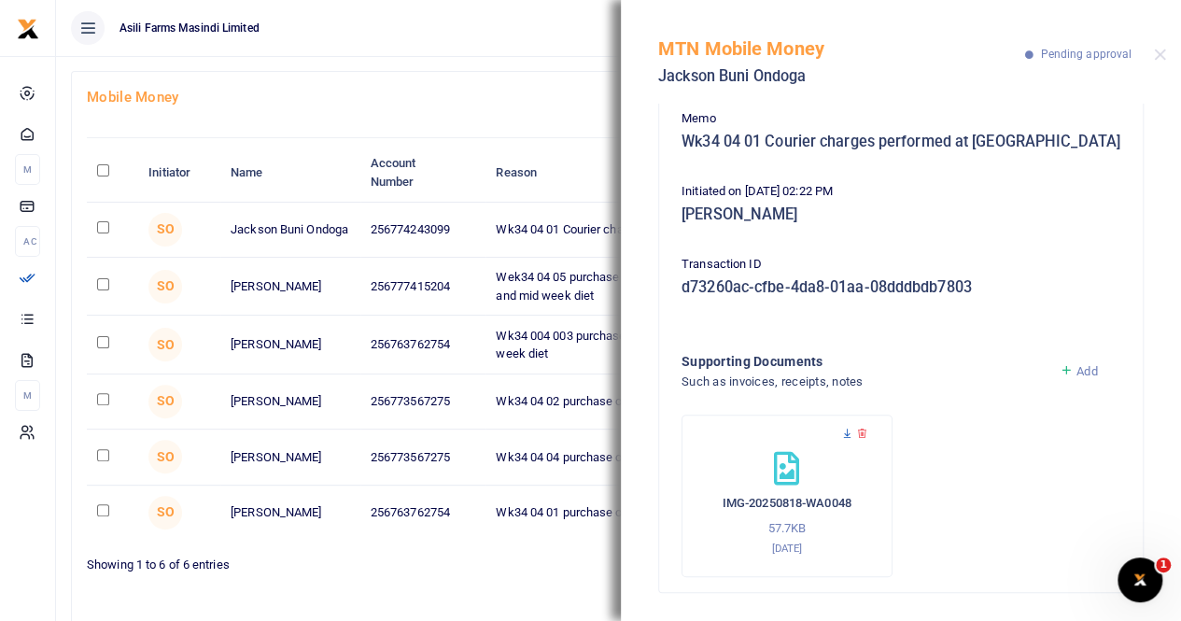
click at [847, 432] on icon at bounding box center [847, 433] width 12 height 12
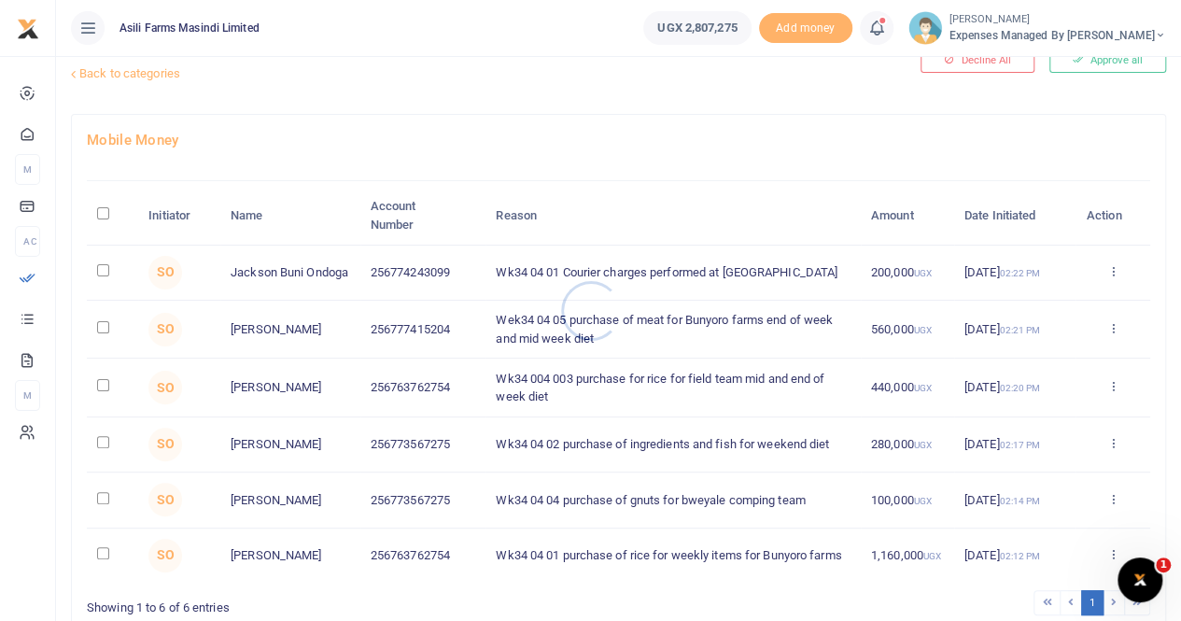
scroll to position [93, 0]
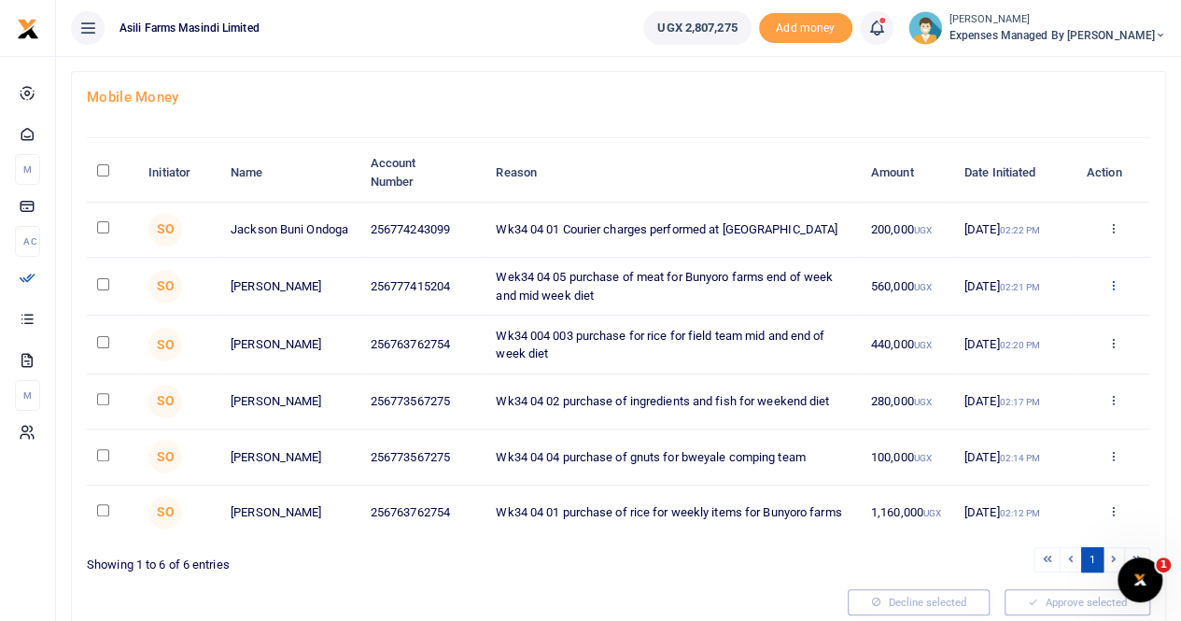
click at [1113, 281] on icon at bounding box center [1112, 284] width 12 height 13
click at [1022, 399] on link "Details" at bounding box center [1043, 401] width 147 height 26
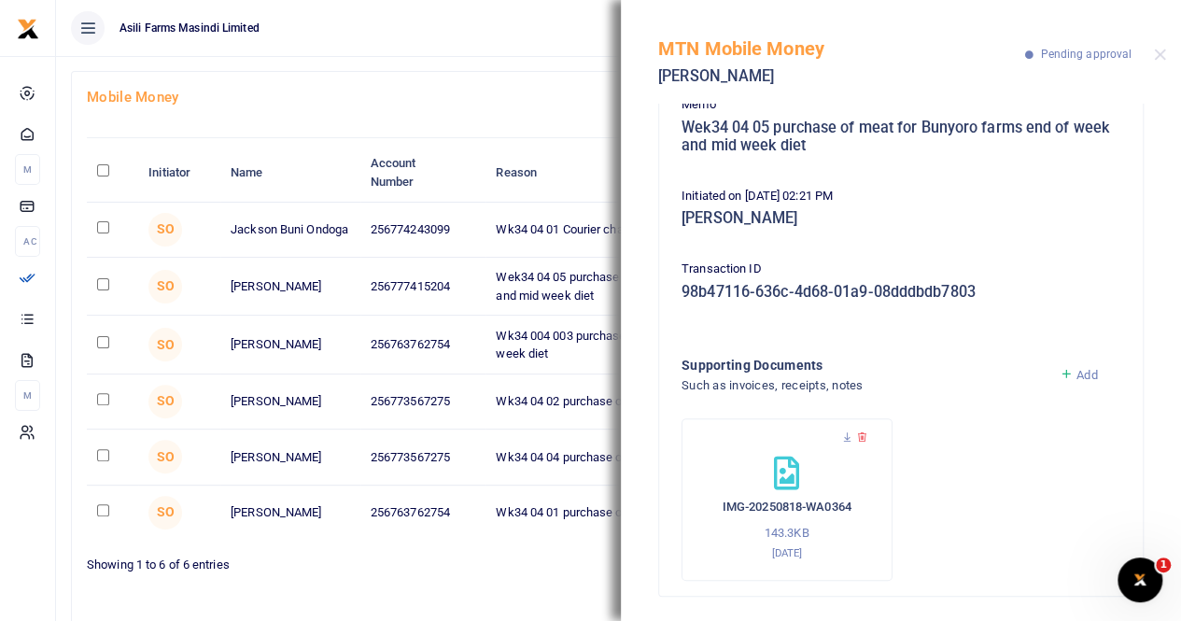
scroll to position [185, 0]
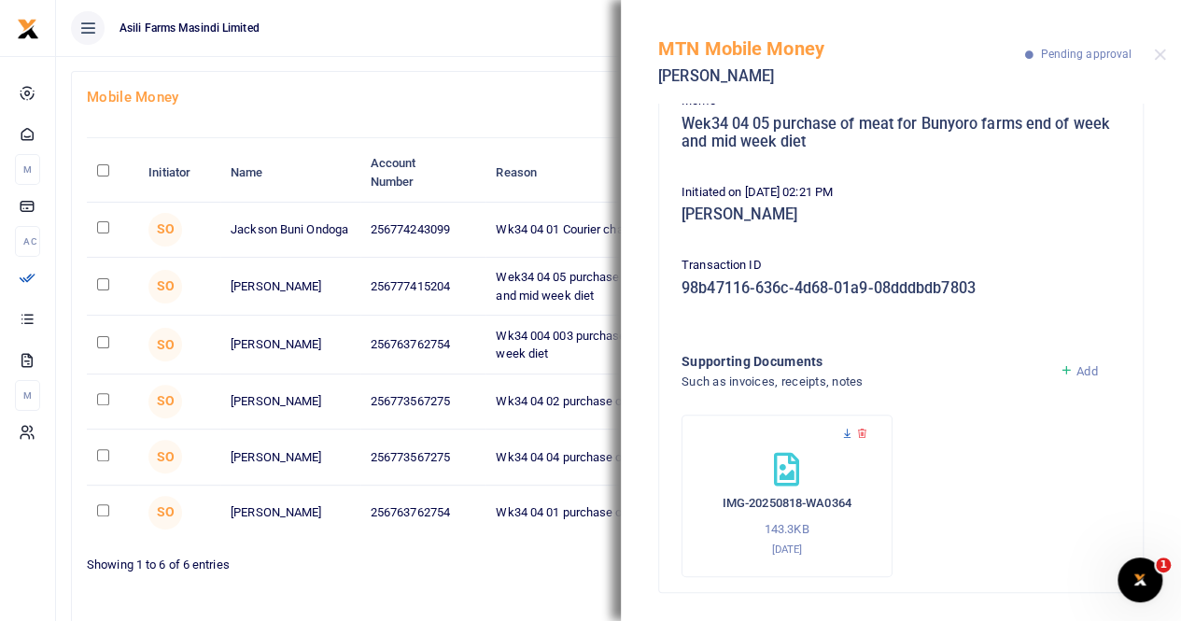
click at [847, 433] on icon at bounding box center [847, 433] width 12 height 12
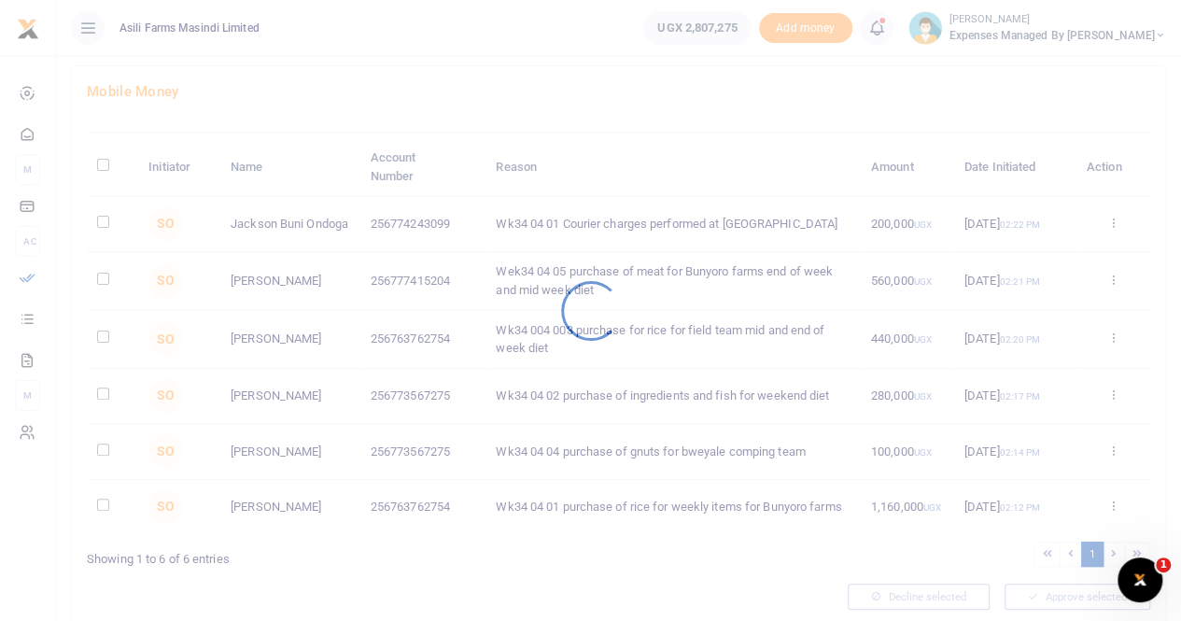
scroll to position [174, 0]
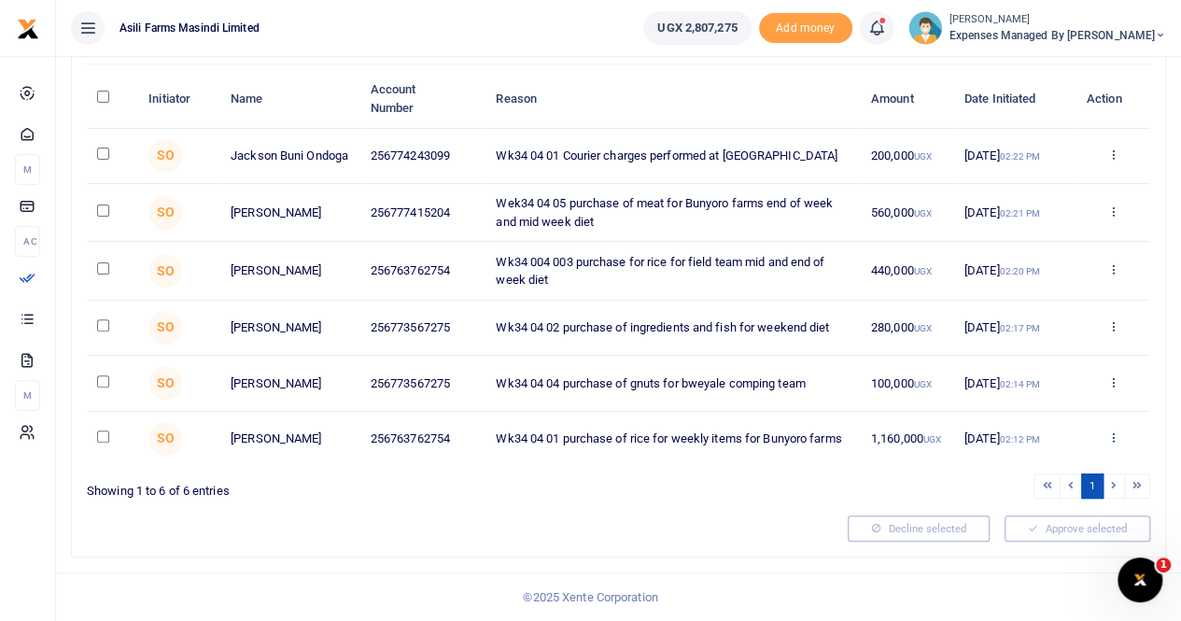
click at [1108, 433] on icon at bounding box center [1112, 436] width 12 height 13
click at [1021, 546] on link "Details" at bounding box center [1043, 559] width 147 height 26
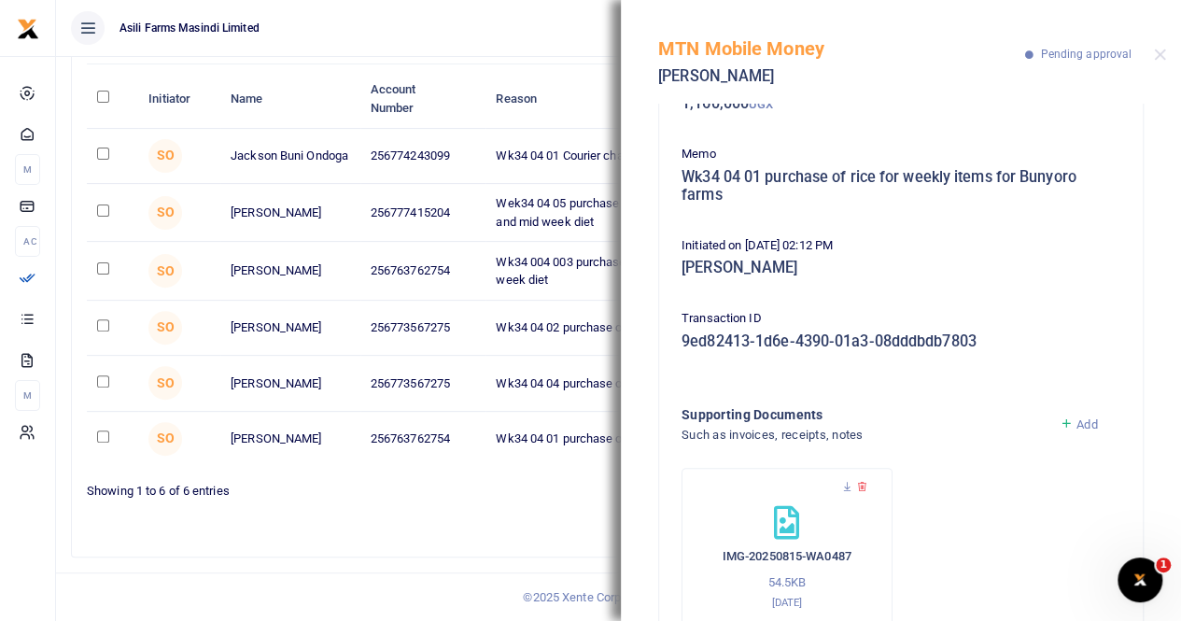
scroll to position [185, 0]
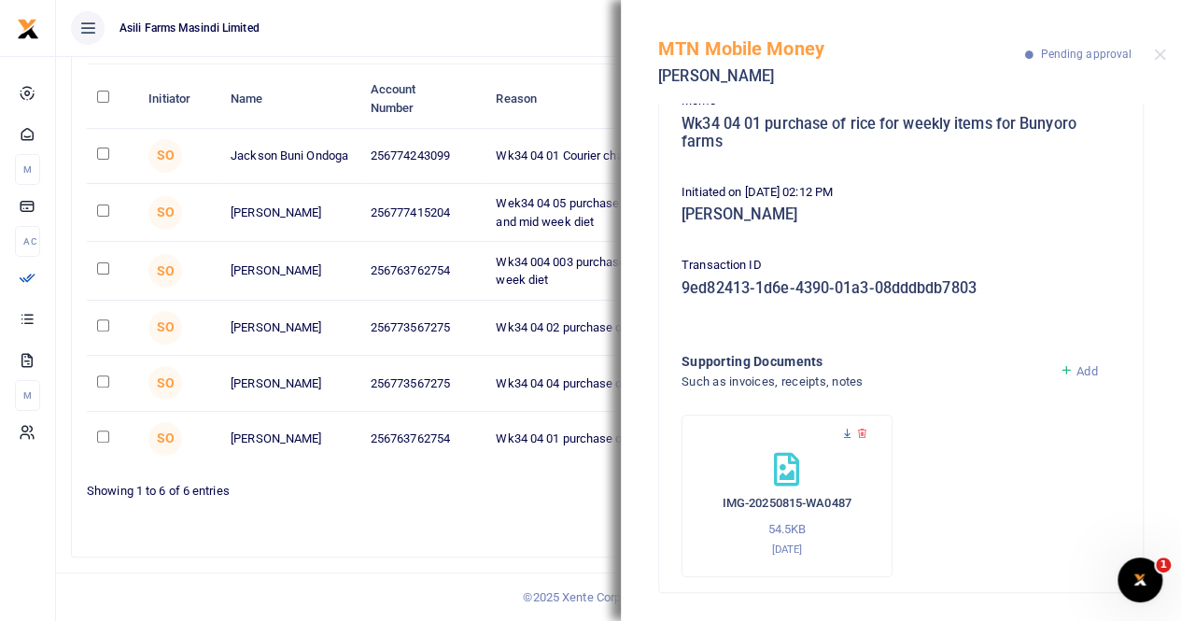
click at [844, 431] on icon at bounding box center [847, 433] width 12 height 12
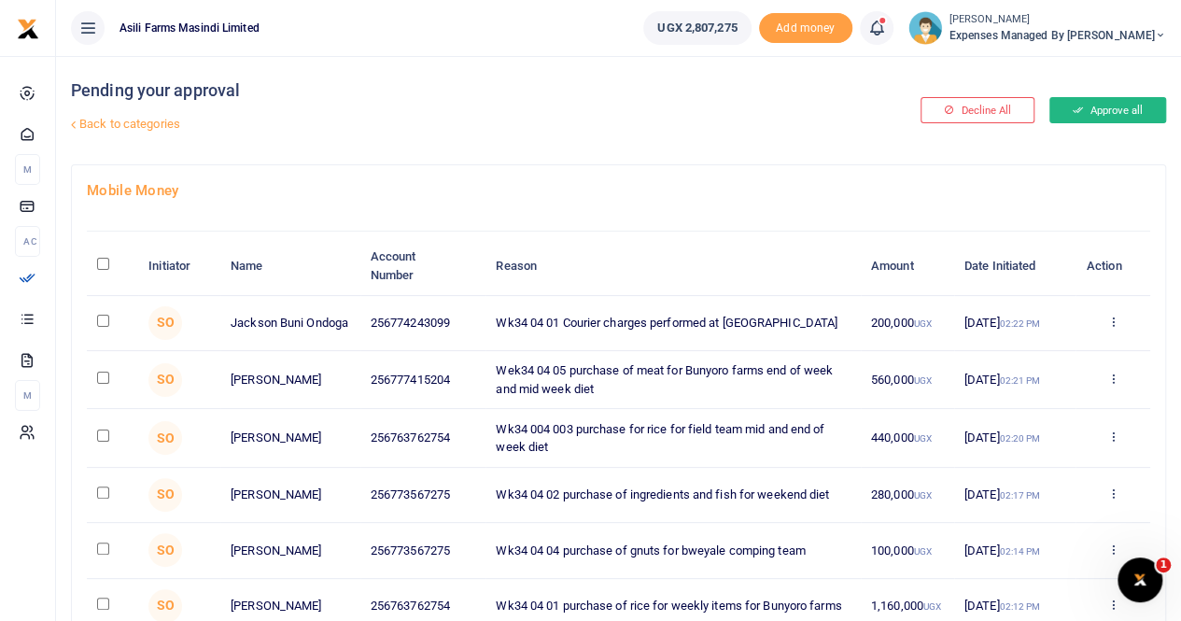
click at [1094, 109] on button "Approve all" at bounding box center [1107, 110] width 117 height 26
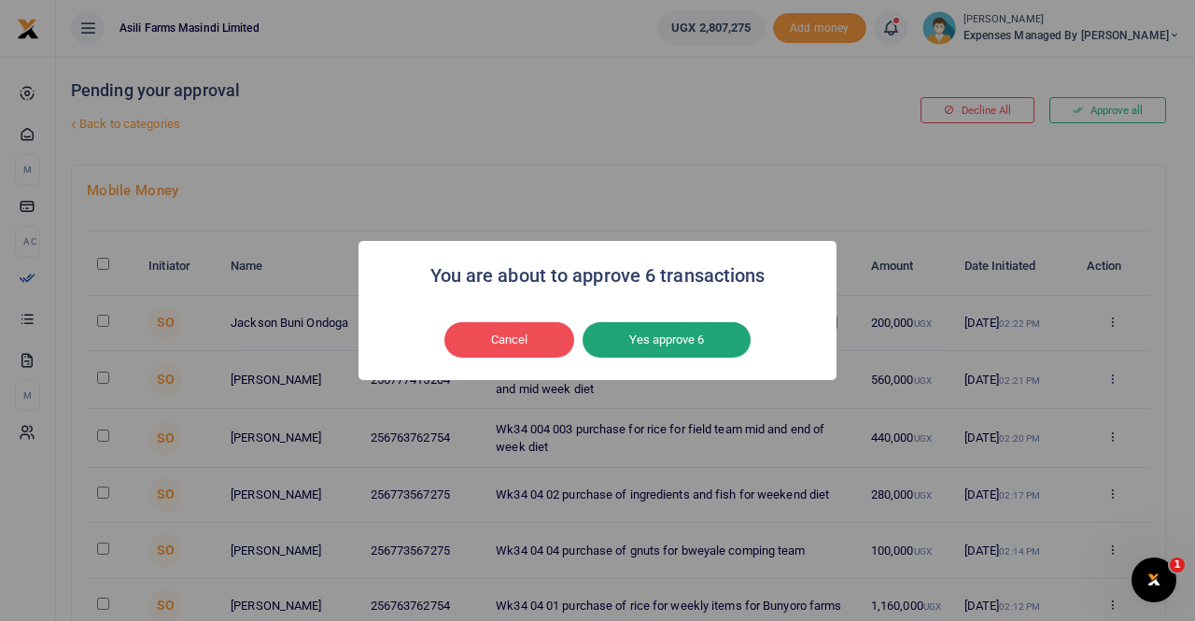
click at [633, 343] on button "Yes approve 6" at bounding box center [666, 339] width 168 height 35
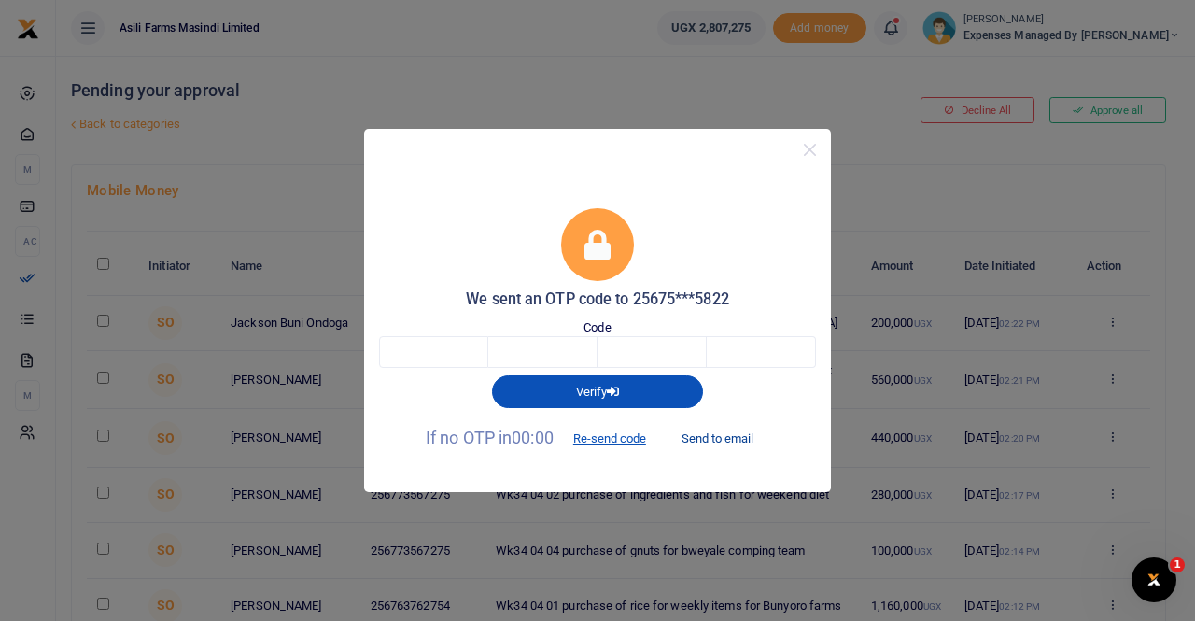
click at [715, 438] on button "Send to email" at bounding box center [717, 439] width 104 height 32
